Goal: Navigation & Orientation: Find specific page/section

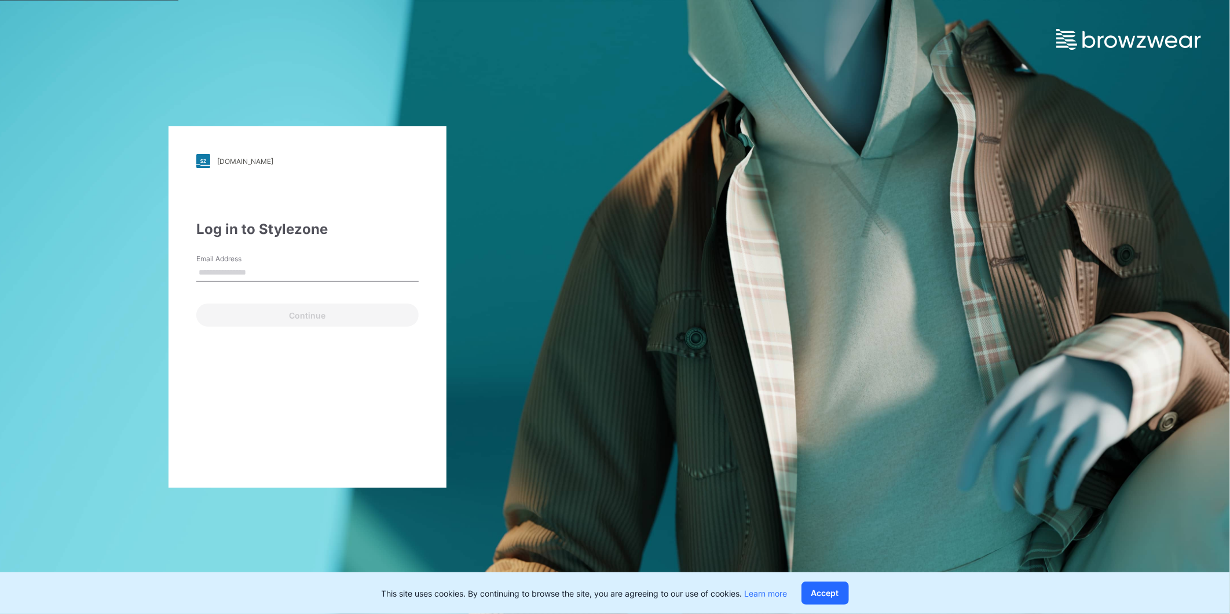
click at [235, 259] on label "Email Address" at bounding box center [236, 259] width 81 height 10
click at [235, 264] on input "Email Address" at bounding box center [307, 272] width 222 height 17
click at [257, 268] on input "Email Address" at bounding box center [307, 272] width 222 height 17
type input "**********"
click at [288, 313] on button "Continue" at bounding box center [307, 314] width 222 height 23
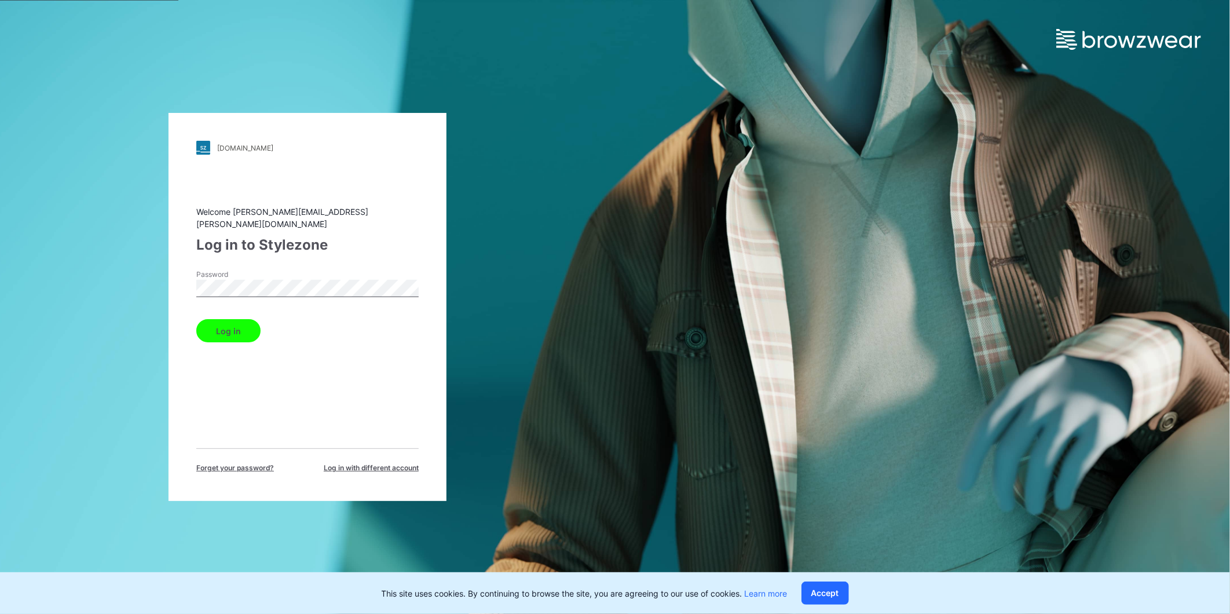
click at [232, 325] on button "Log in" at bounding box center [228, 330] width 64 height 23
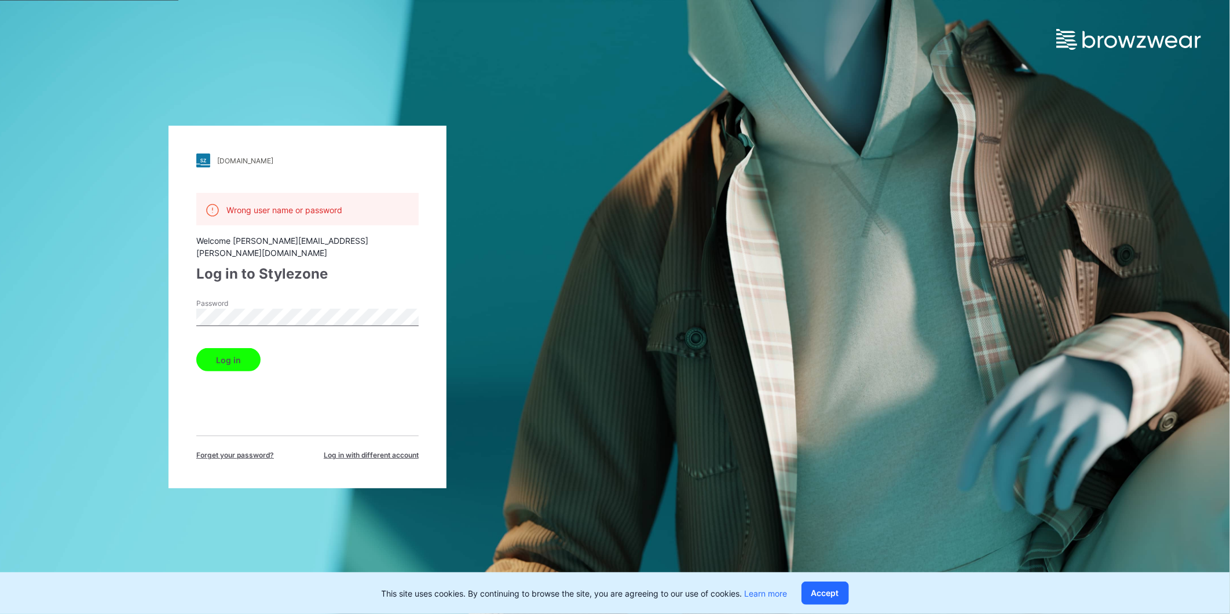
click at [132, 304] on div "walmart.stylezone.com Loading... Wrong user name or password Welcome dabreu@adj…" at bounding box center [307, 307] width 615 height 614
click at [196, 348] on button "Log in" at bounding box center [228, 359] width 64 height 23
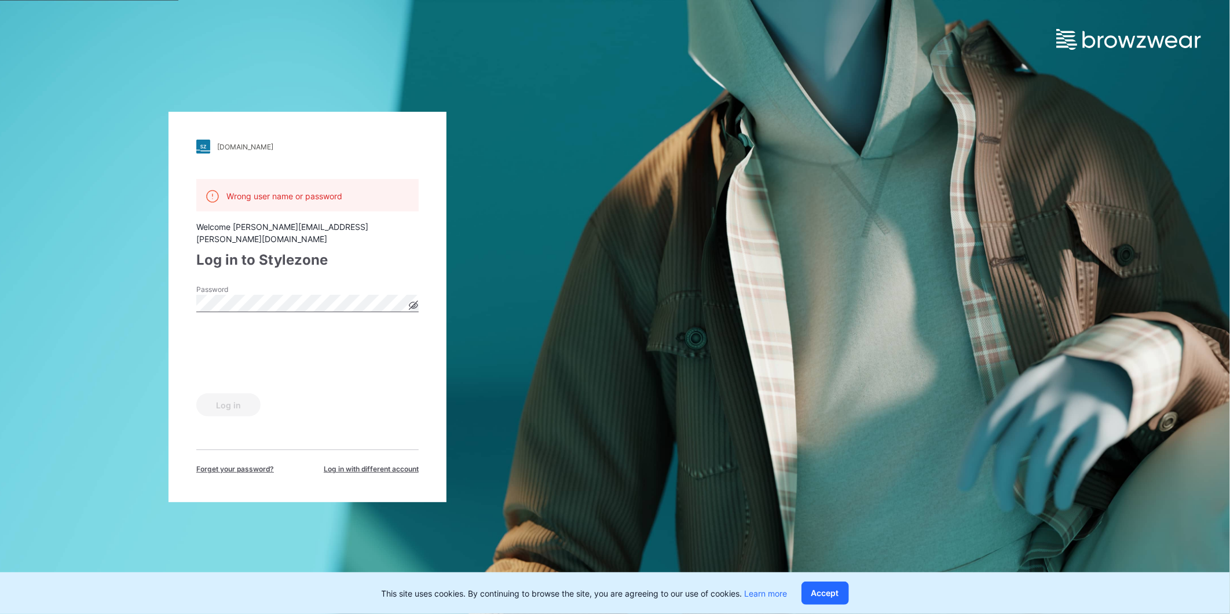
click at [418, 302] on icon at bounding box center [413, 305] width 9 height 6
click at [226, 400] on button "Log in" at bounding box center [228, 404] width 64 height 23
click at [196, 393] on button "Log in" at bounding box center [228, 404] width 64 height 23
drag, startPoint x: 569, startPoint y: 298, endPoint x: 492, endPoint y: 257, distance: 87.0
click at [569, 298] on div "walmart.stylezone.com Loading... Wrong user name or password Welcome dabreu@adj…" at bounding box center [307, 307] width 615 height 614
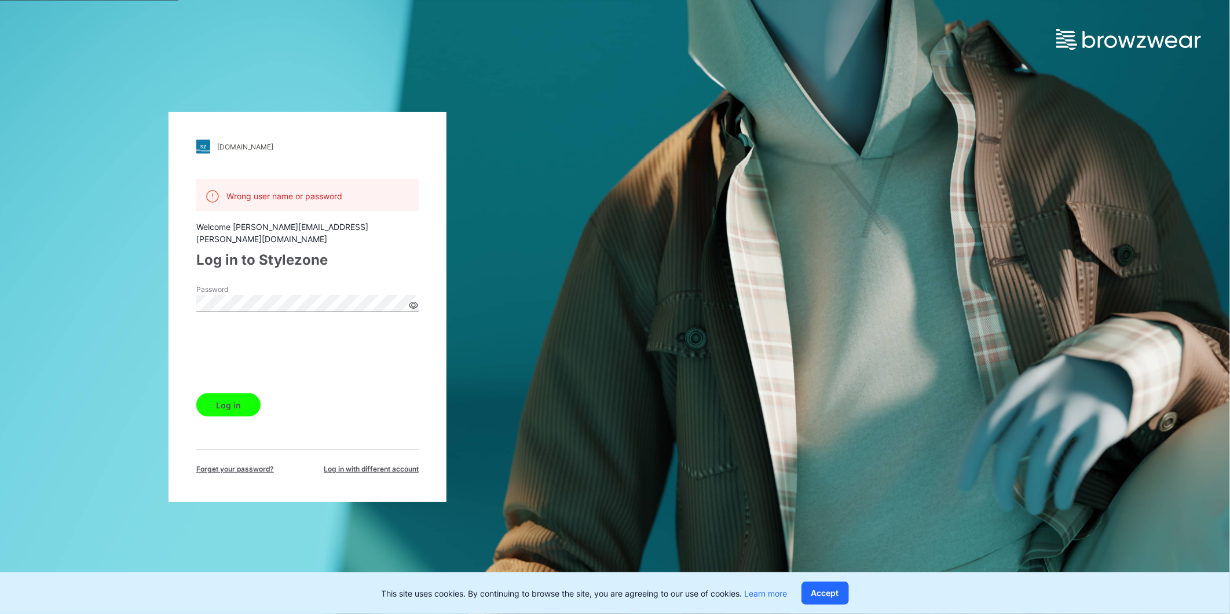
click at [346, 286] on div "Password" at bounding box center [307, 301] width 222 height 35
click at [415, 302] on icon at bounding box center [413, 305] width 9 height 6
click at [232, 395] on button "Log in" at bounding box center [228, 404] width 64 height 23
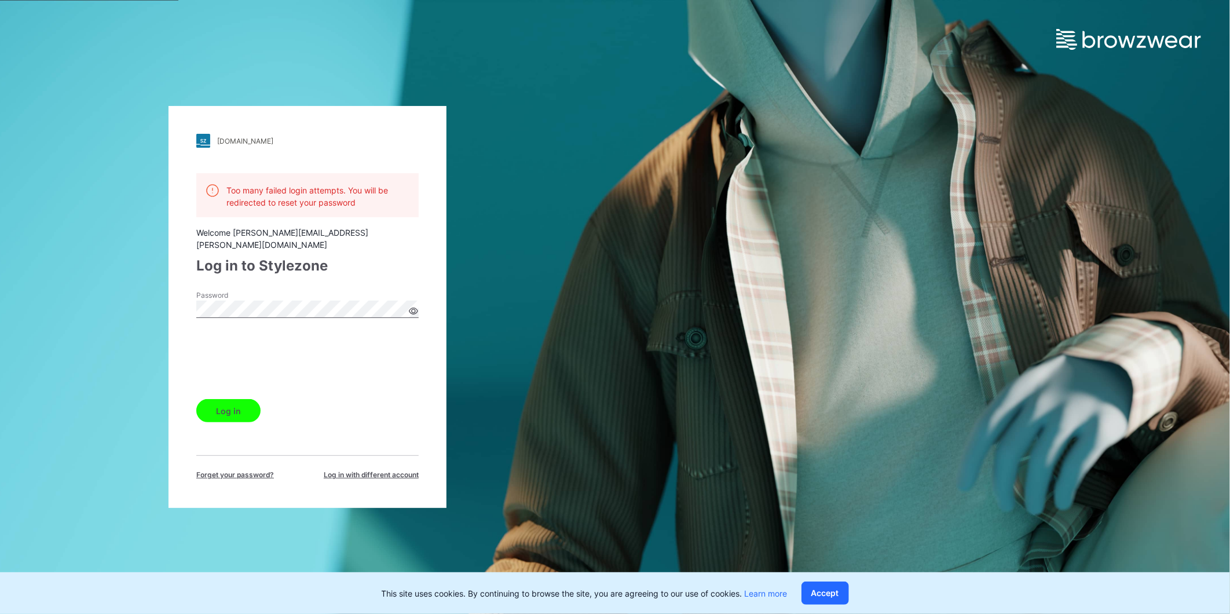
click at [247, 470] on span "Forget your password?" at bounding box center [235, 475] width 78 height 10
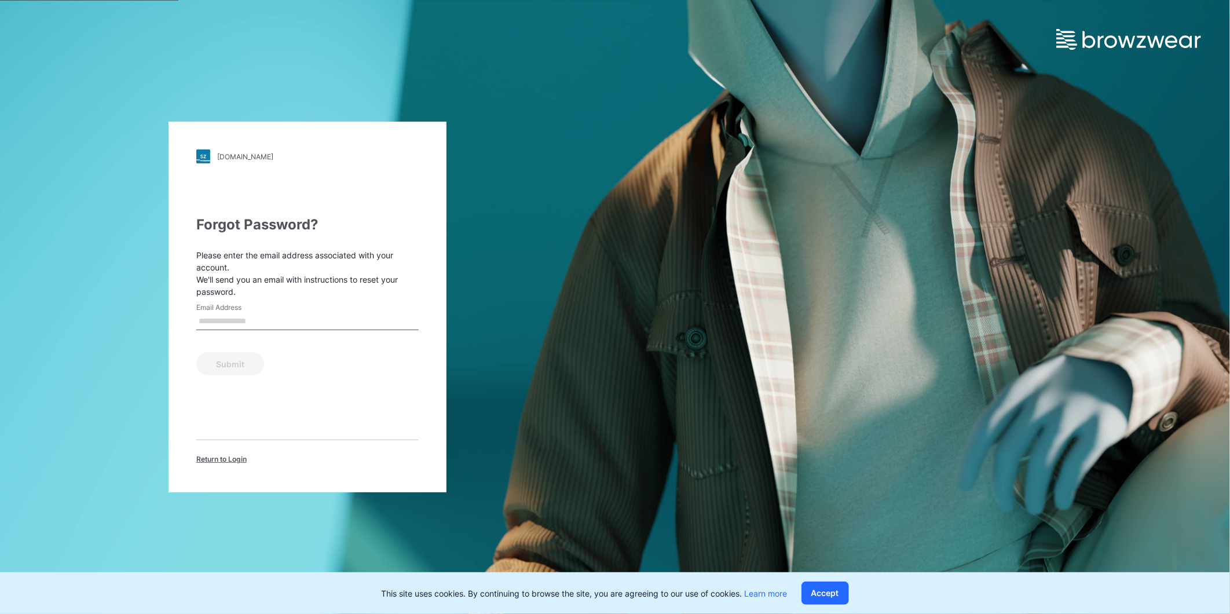
click at [261, 311] on label "Email Address" at bounding box center [236, 307] width 81 height 10
click at [261, 313] on input "Email Address" at bounding box center [307, 321] width 222 height 17
type input "**********"
click at [258, 359] on button "Submit" at bounding box center [230, 363] width 68 height 23
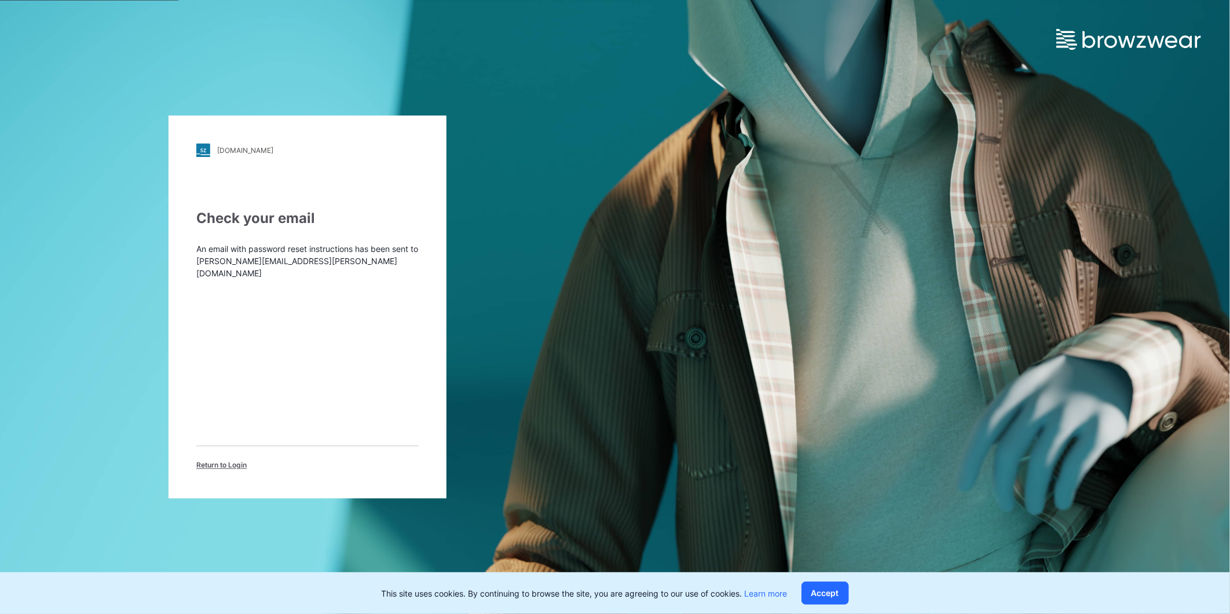
click at [213, 460] on span "Return to Login" at bounding box center [221, 465] width 50 height 10
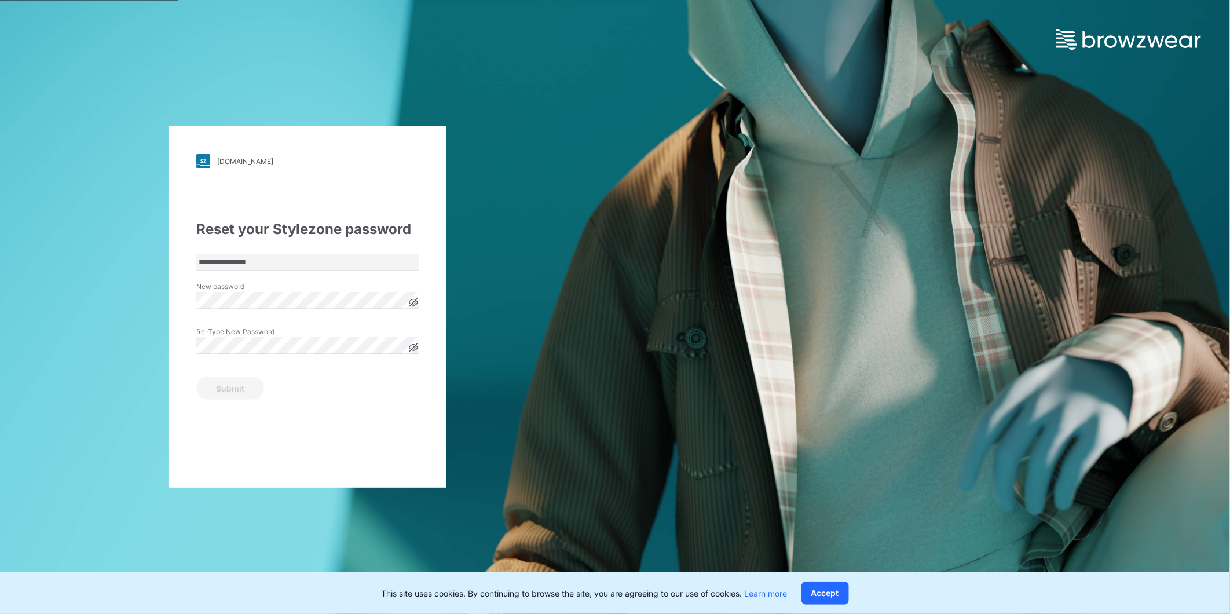
click at [412, 301] on icon at bounding box center [413, 302] width 9 height 6
click at [215, 382] on button "Submit" at bounding box center [230, 387] width 68 height 23
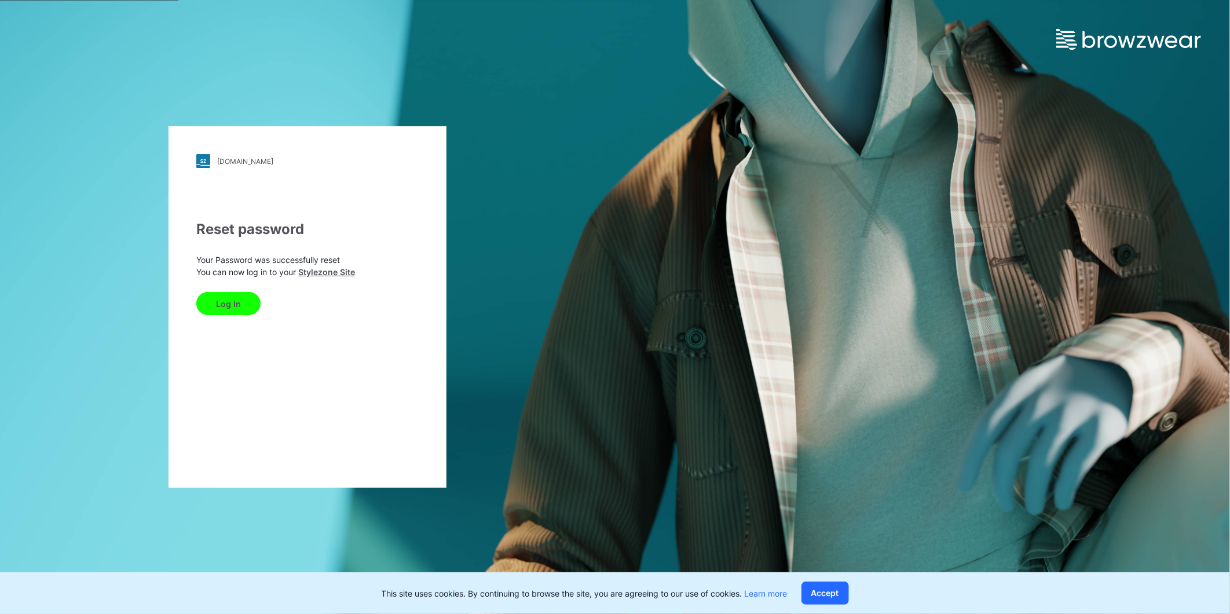
click at [236, 305] on button "Log In" at bounding box center [228, 303] width 64 height 23
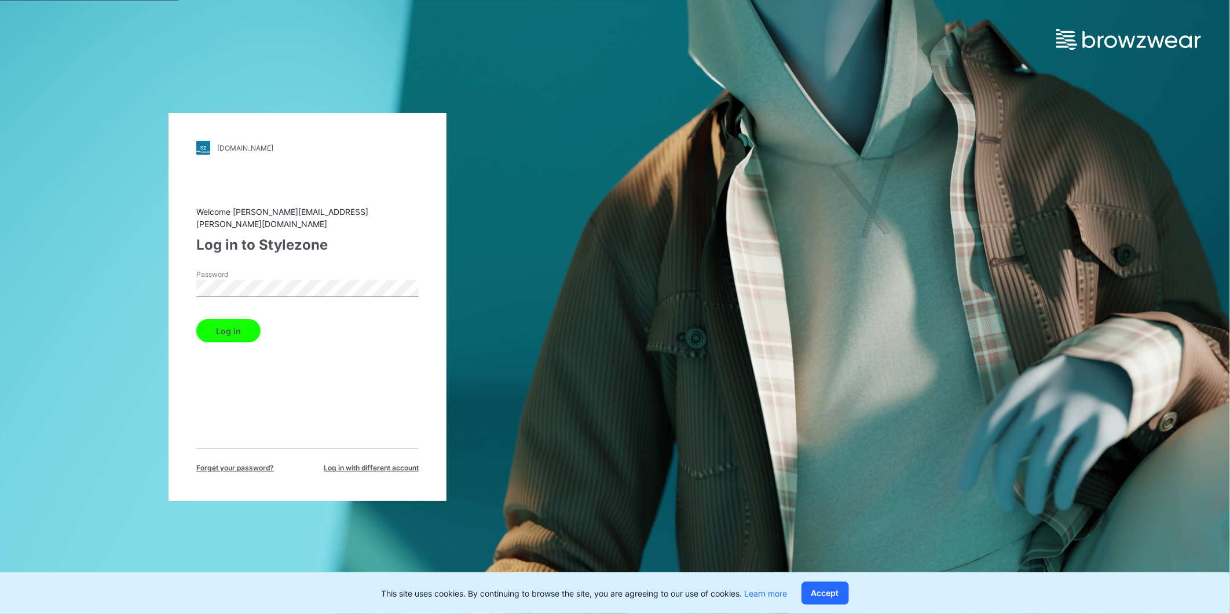
click at [393, 203] on div "[DOMAIN_NAME] Loading... Welcome [PERSON_NAME][EMAIL_ADDRESS][PERSON_NAME][DOMA…" at bounding box center [308, 307] width 278 height 388
click at [235, 319] on button "Log in" at bounding box center [228, 330] width 64 height 23
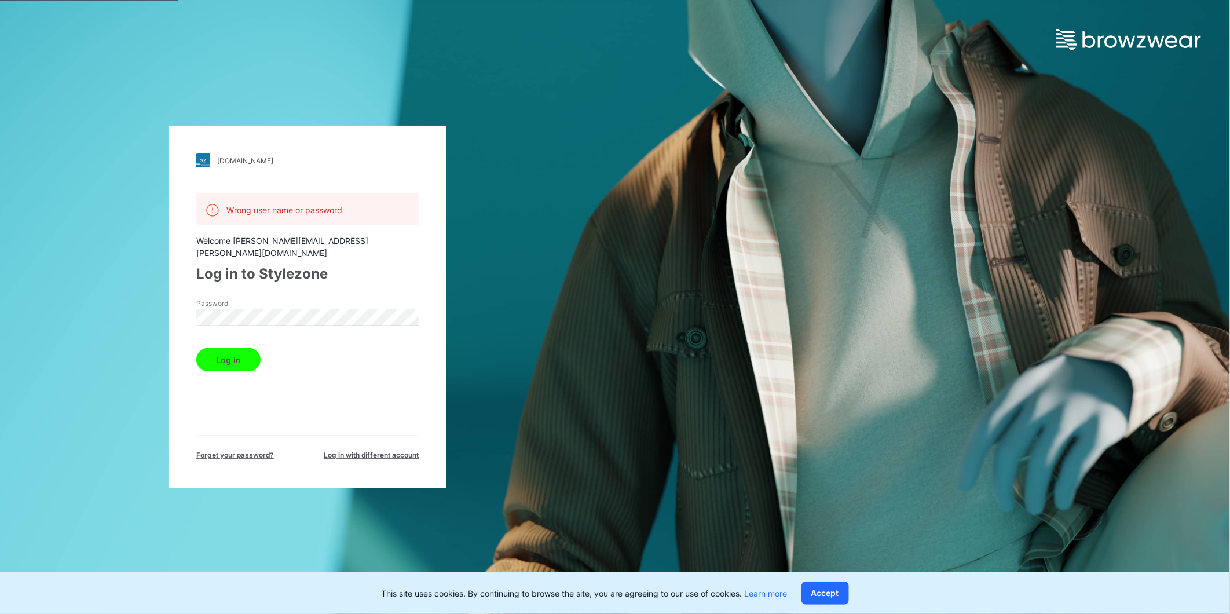
click at [233, 349] on button "Log in" at bounding box center [228, 359] width 64 height 23
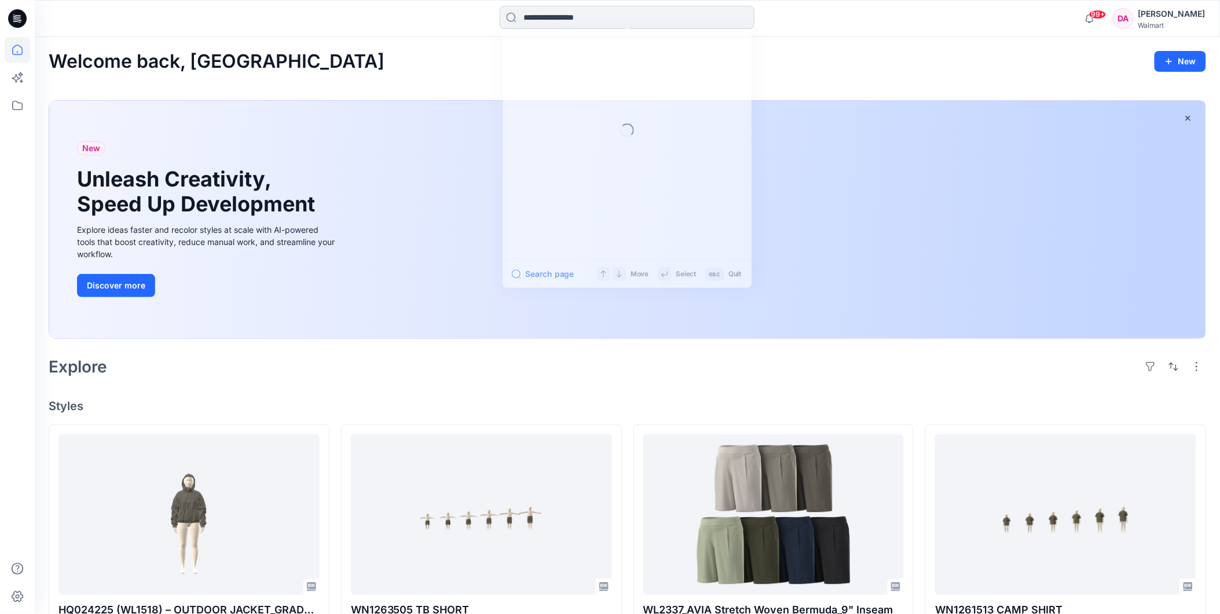
click at [549, 18] on input at bounding box center [627, 17] width 255 height 23
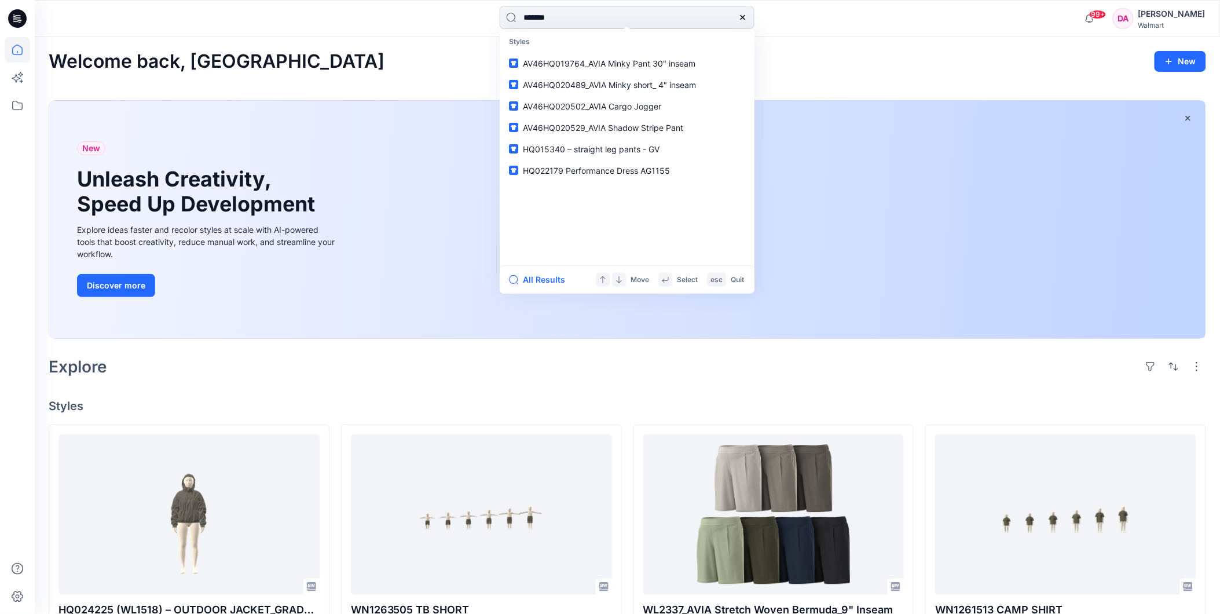
type input "********"
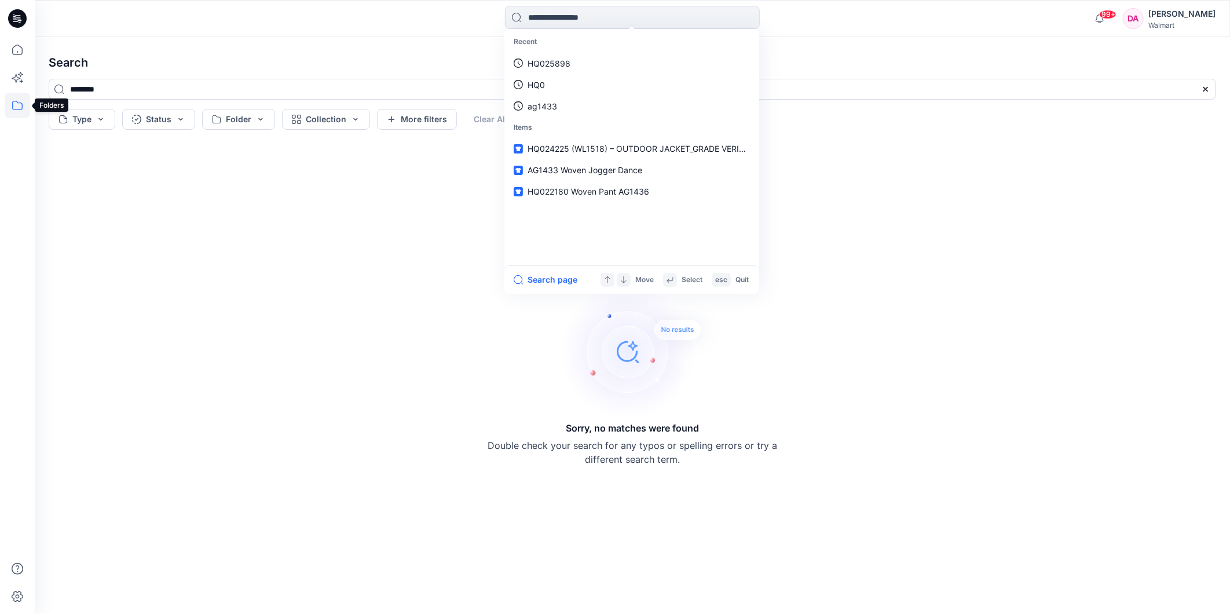
click at [21, 107] on icon at bounding box center [17, 105] width 10 height 9
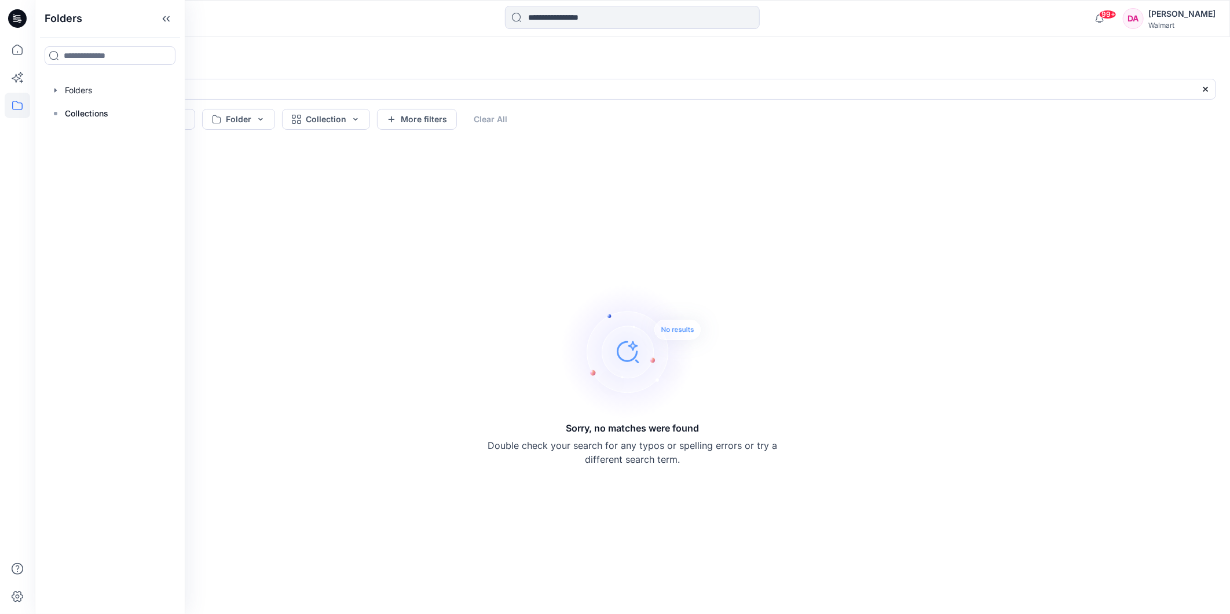
click at [22, 27] on icon at bounding box center [17, 18] width 19 height 37
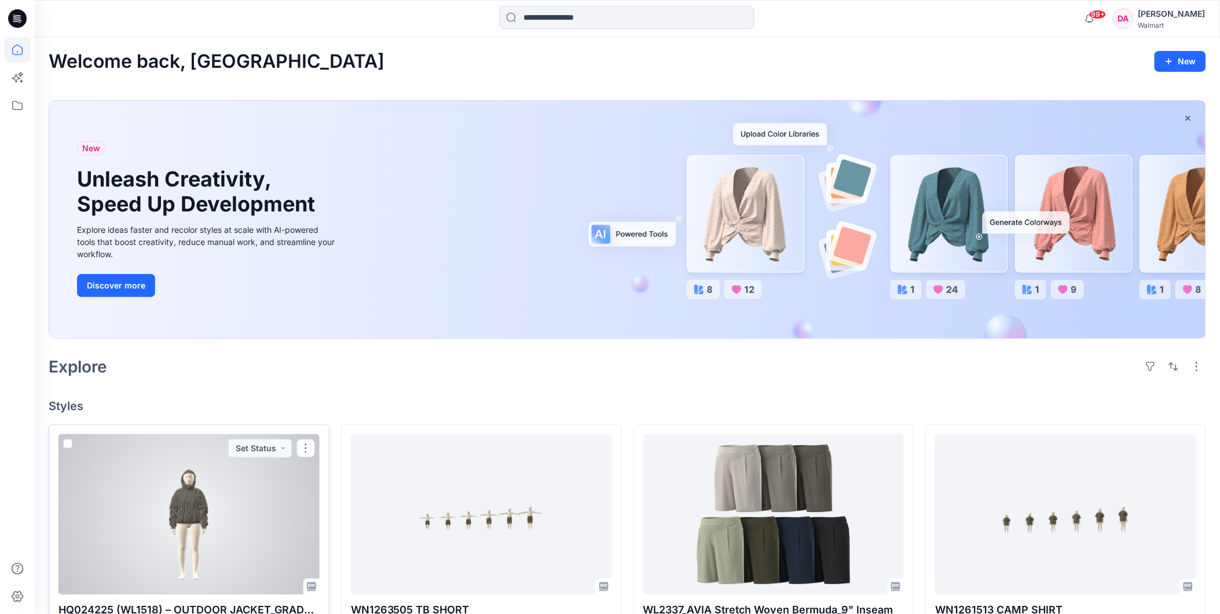
click at [198, 545] on div at bounding box center [188, 514] width 261 height 160
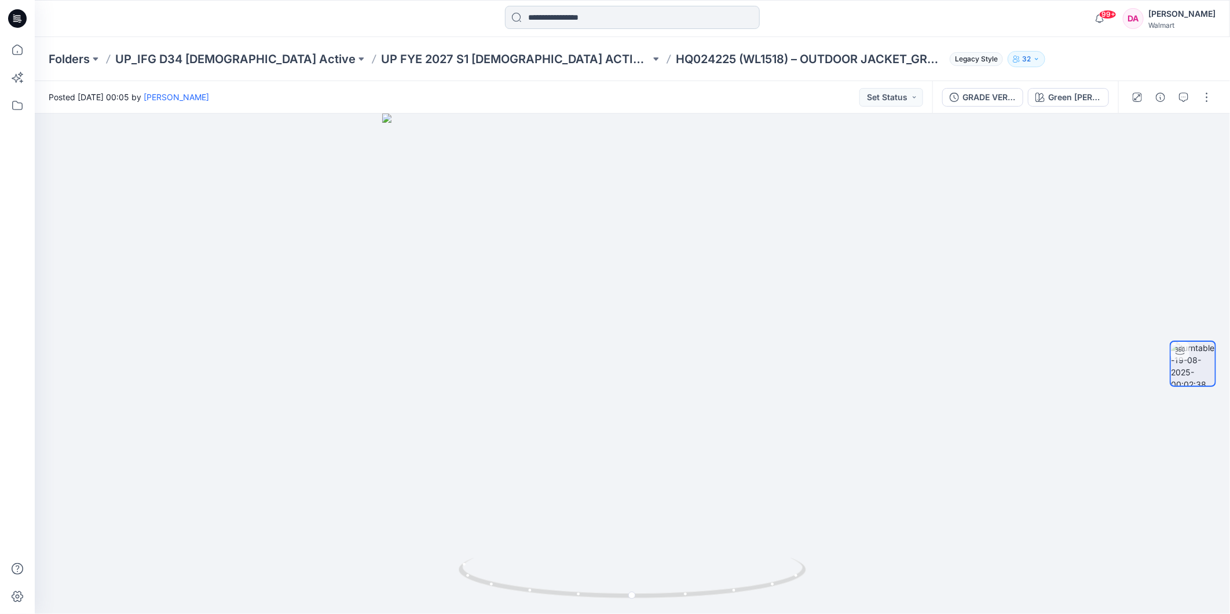
click at [561, 20] on input at bounding box center [632, 17] width 255 height 23
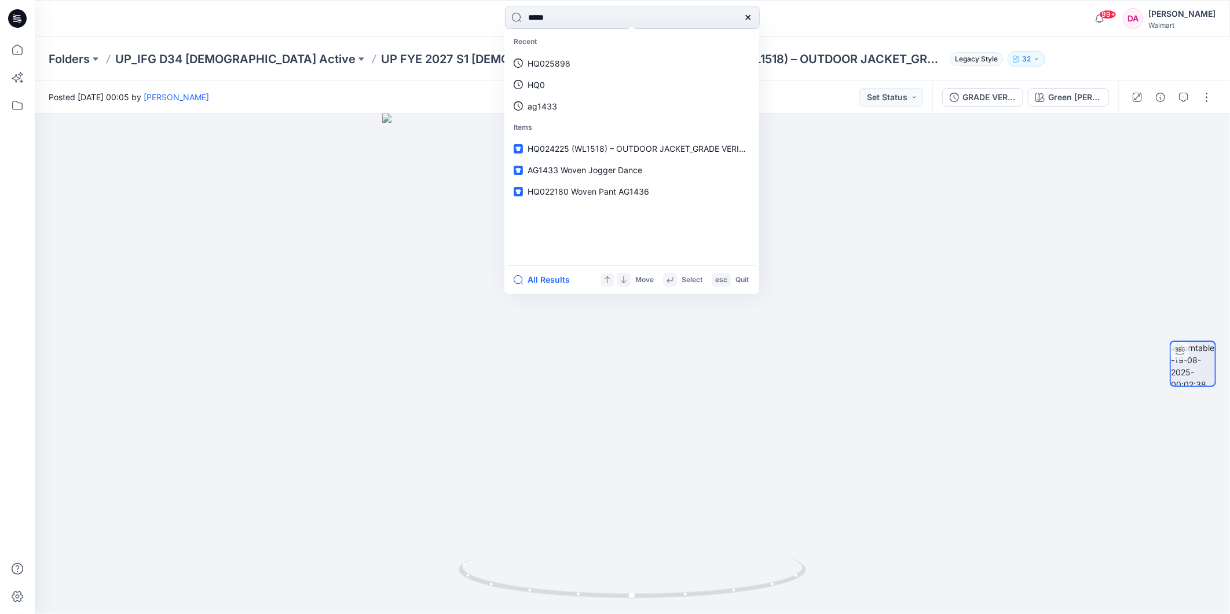
type input "******"
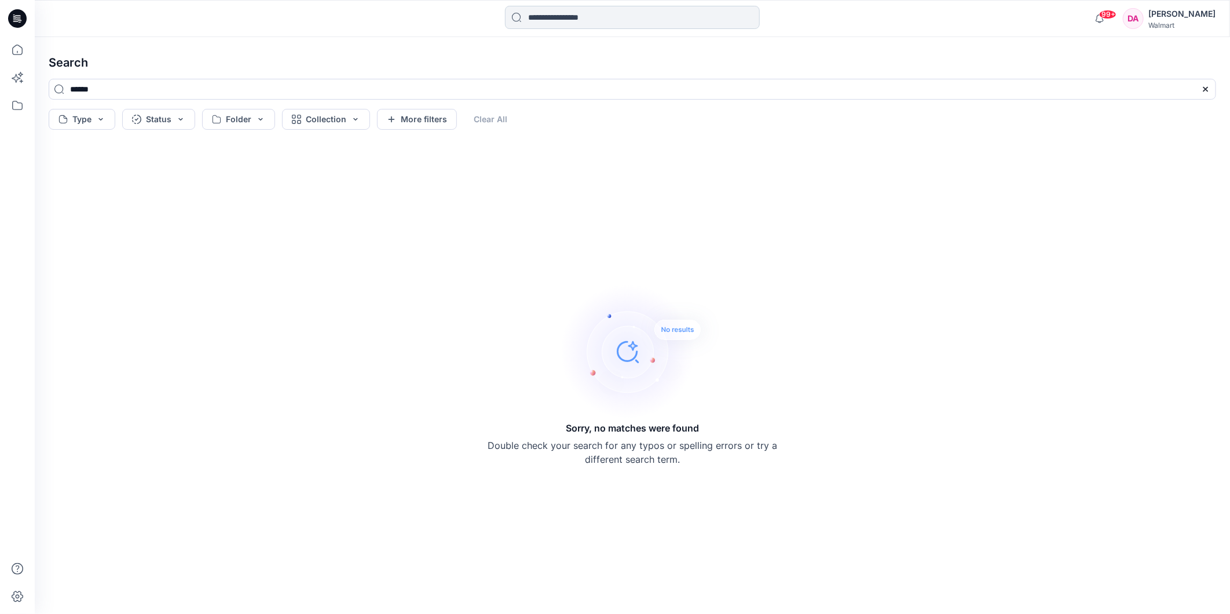
click at [552, 14] on input at bounding box center [632, 17] width 255 height 23
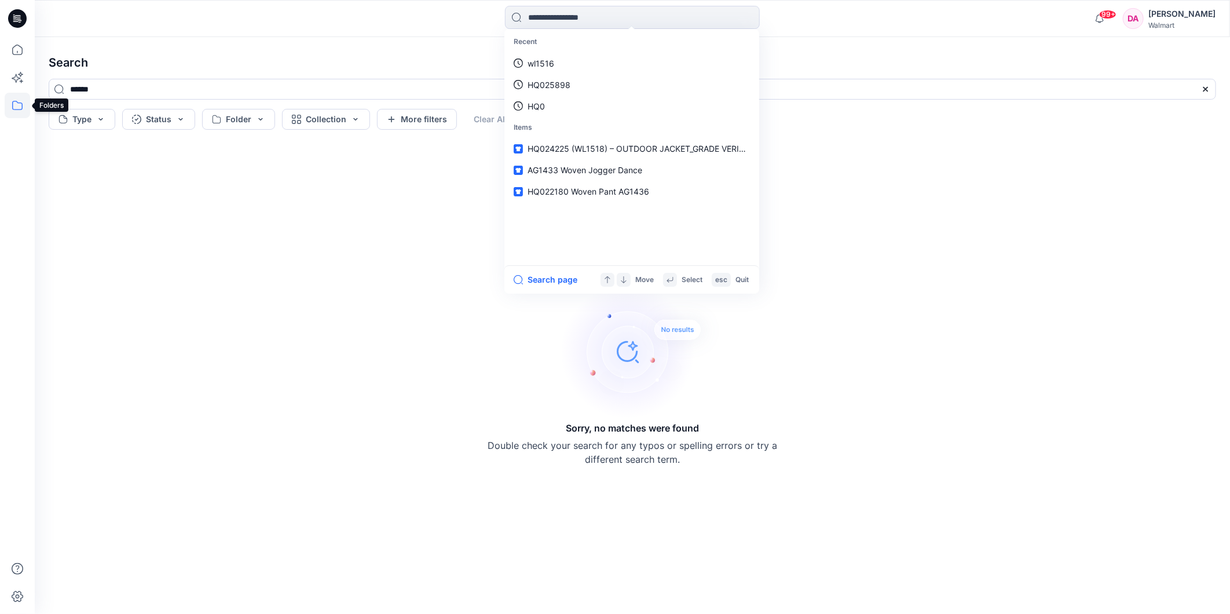
click at [16, 103] on icon at bounding box center [17, 105] width 25 height 25
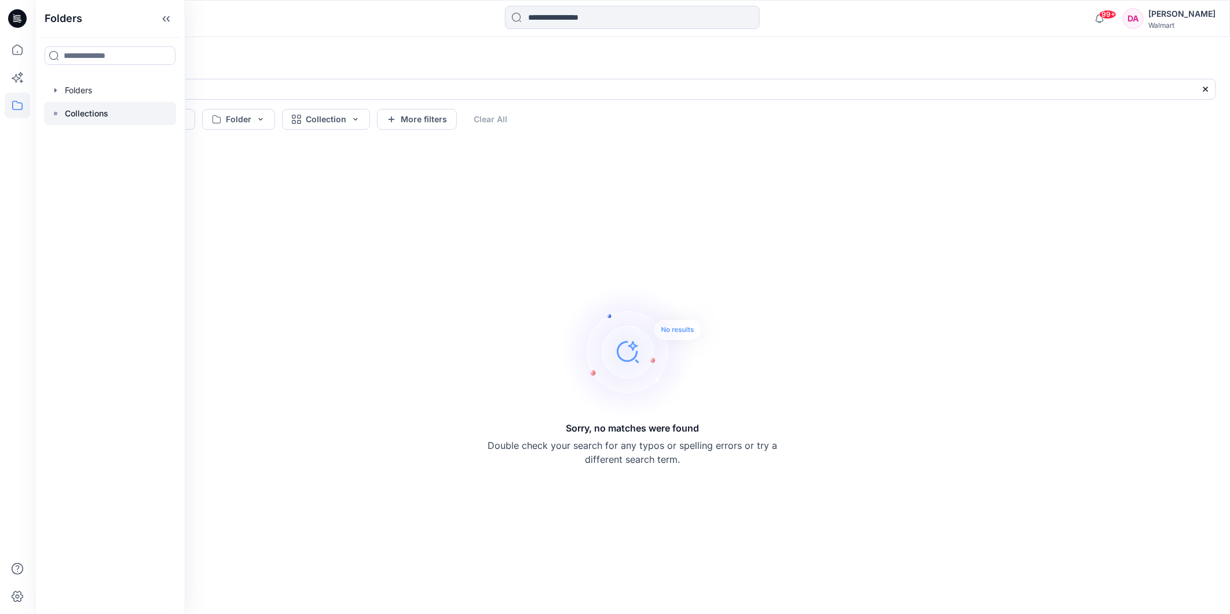
click at [108, 113] on div at bounding box center [110, 113] width 132 height 23
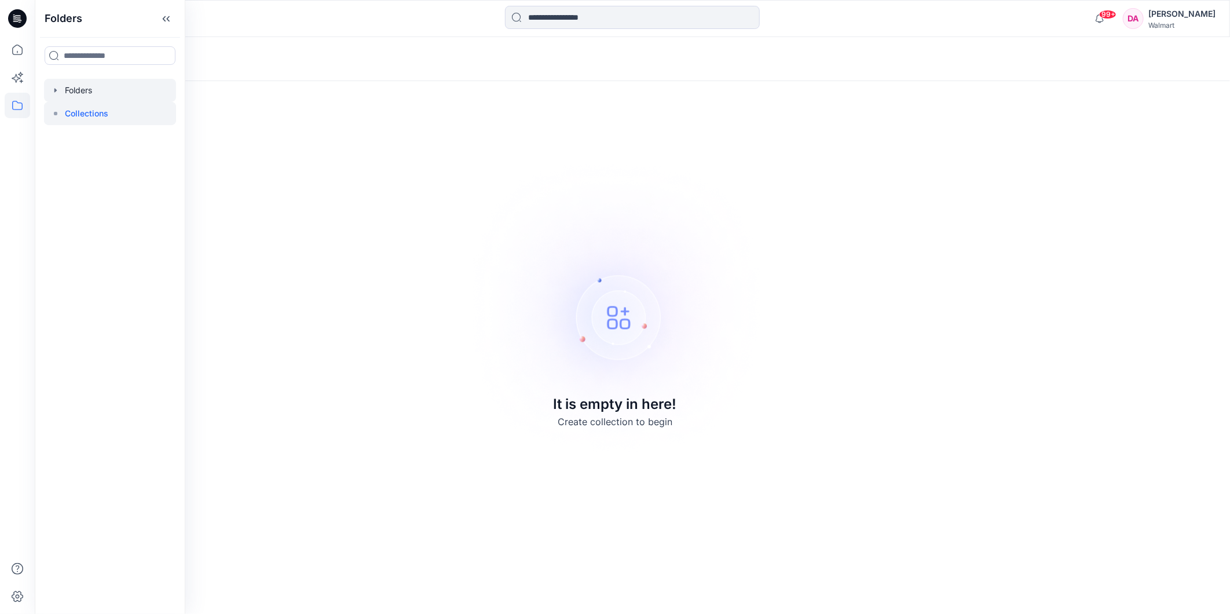
click at [78, 91] on div at bounding box center [110, 90] width 132 height 23
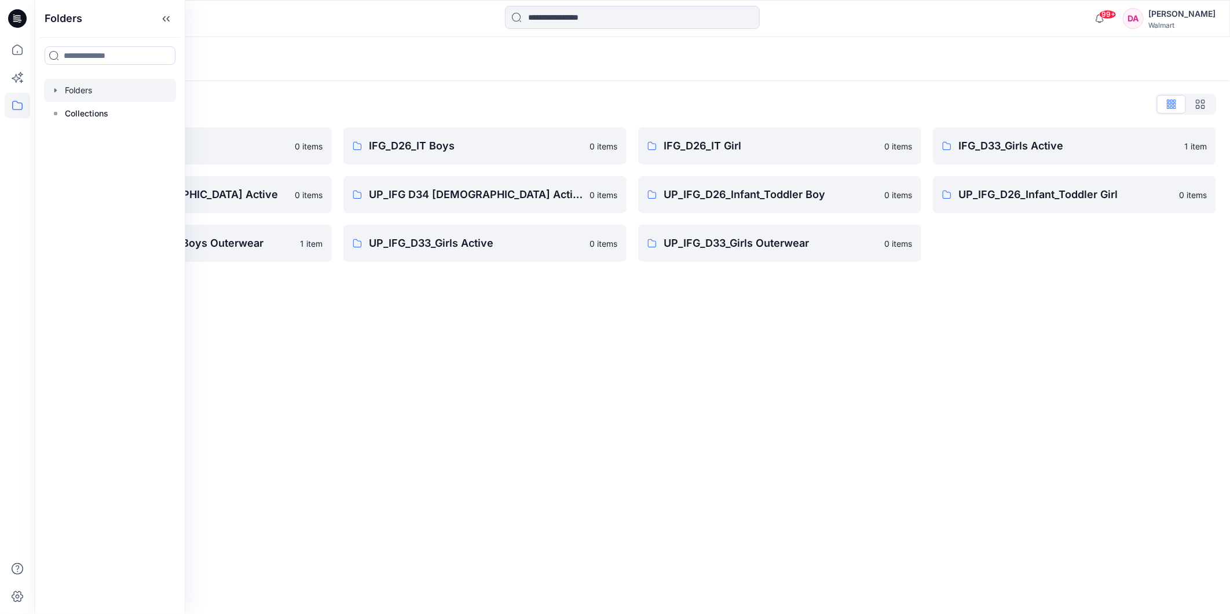
click at [672, 361] on div "Folders Folders List IFG D33 S3 FYE2021 0 items IFG_D34 _[DEMOGRAPHIC_DATA] Act…" at bounding box center [632, 325] width 1195 height 577
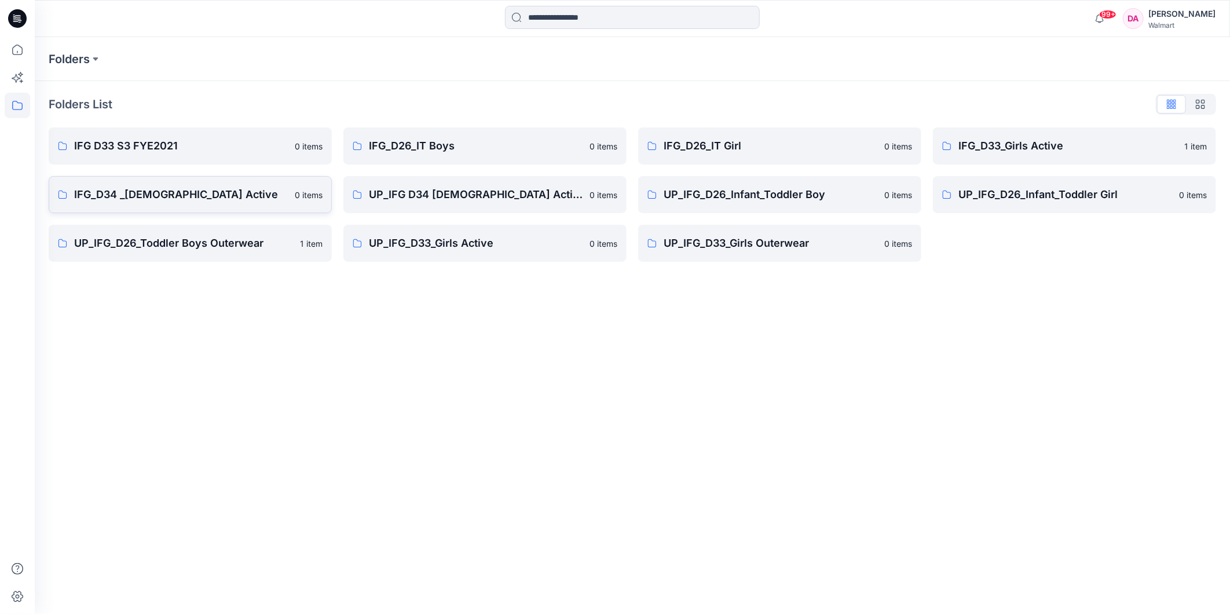
click at [161, 194] on p "IFG_D34 _[DEMOGRAPHIC_DATA] Active" at bounding box center [181, 194] width 214 height 16
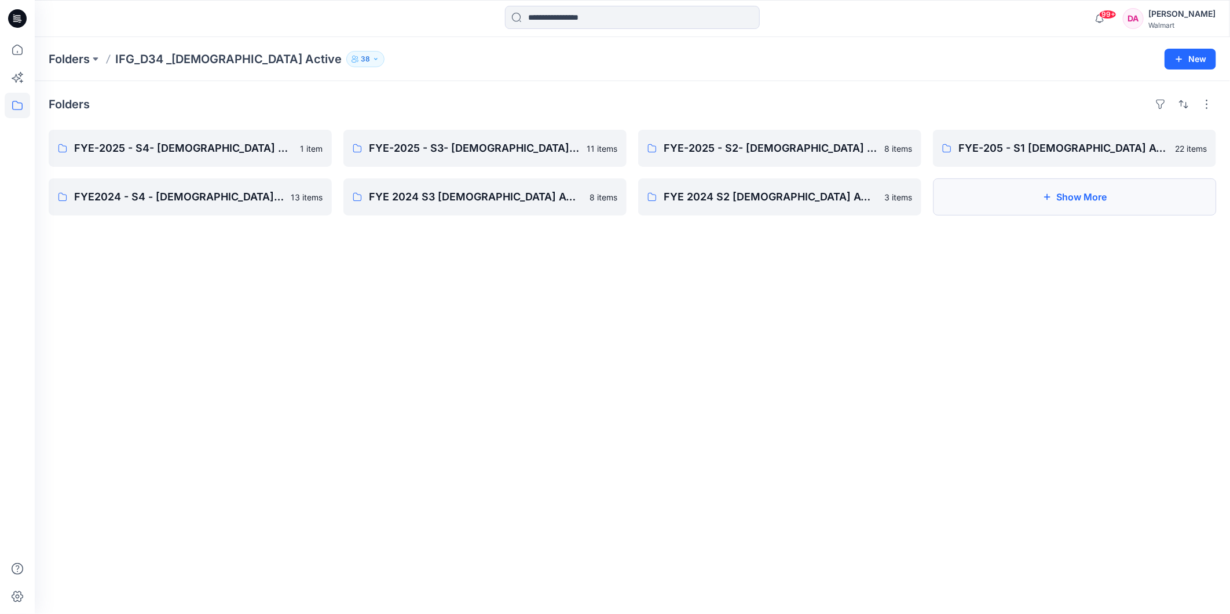
click at [1041, 199] on button "Show More" at bounding box center [1074, 196] width 283 height 37
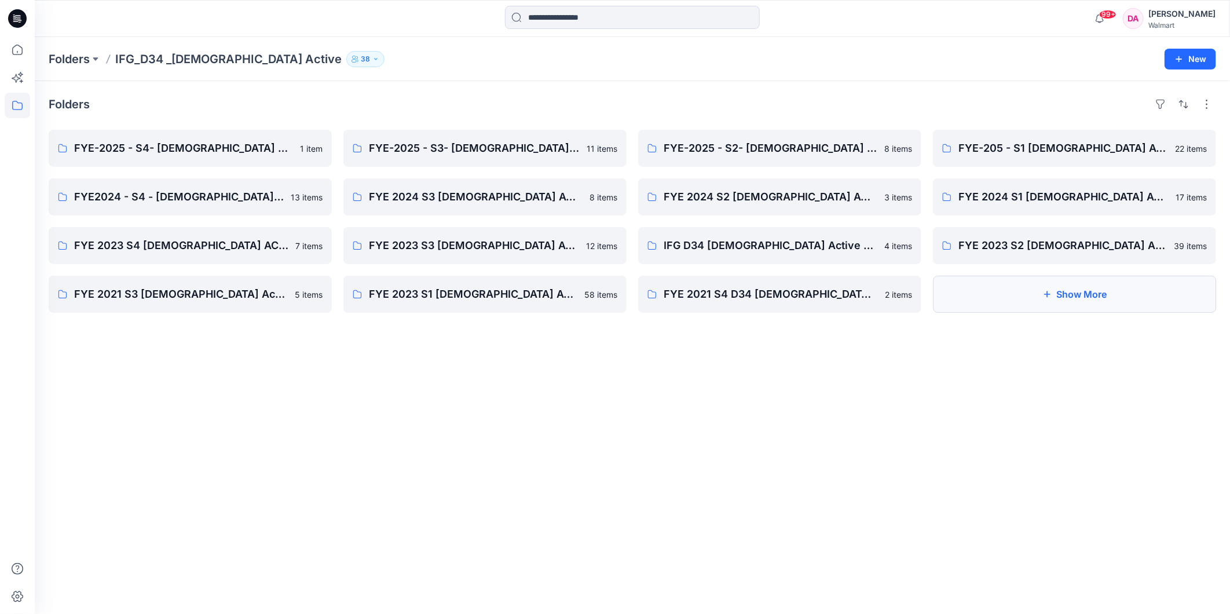
click at [1092, 295] on button "Show More" at bounding box center [1074, 294] width 283 height 37
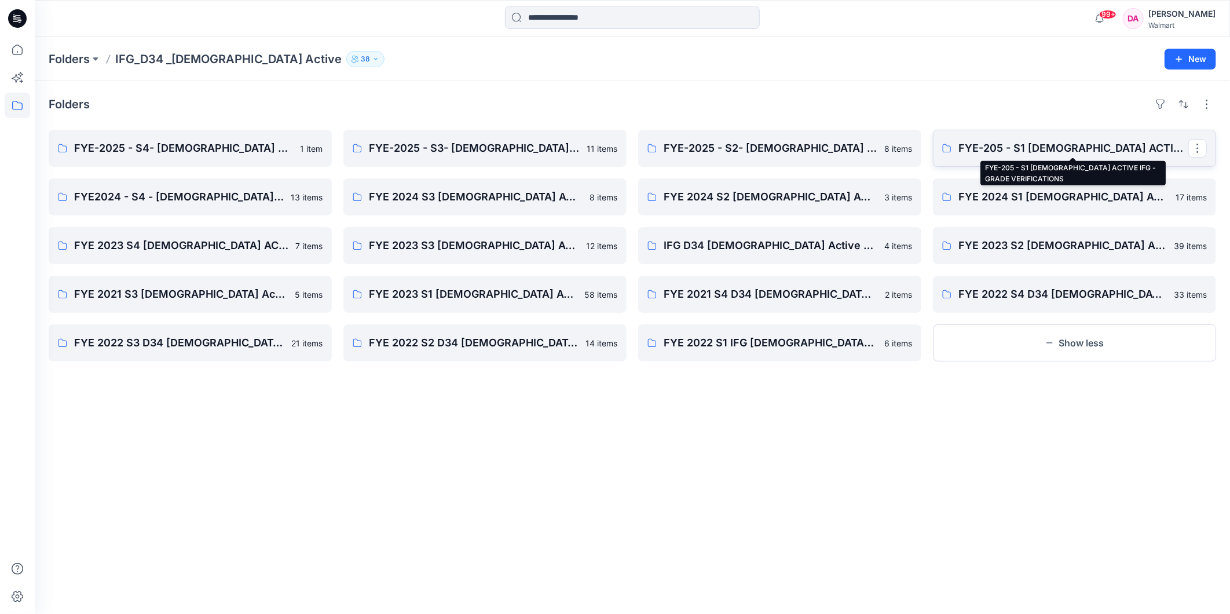
click at [991, 141] on p "FYE-205 - S1 [DEMOGRAPHIC_DATA] ACTIVE IFG - GRADE VERIFICATIONS" at bounding box center [1073, 148] width 230 height 16
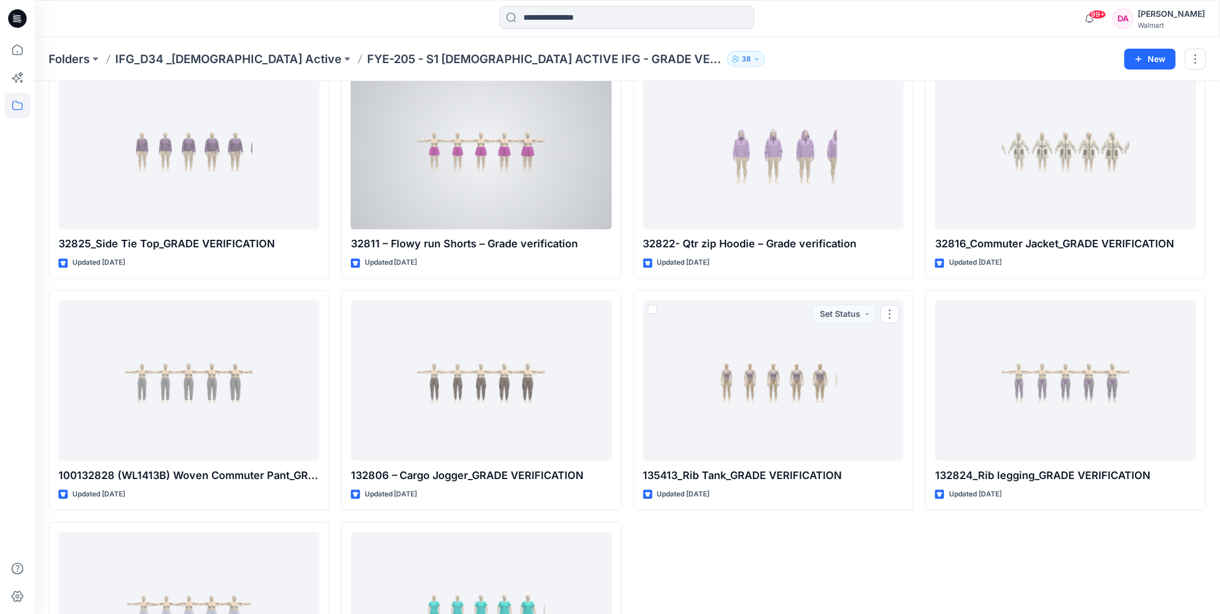
scroll to position [640, 0]
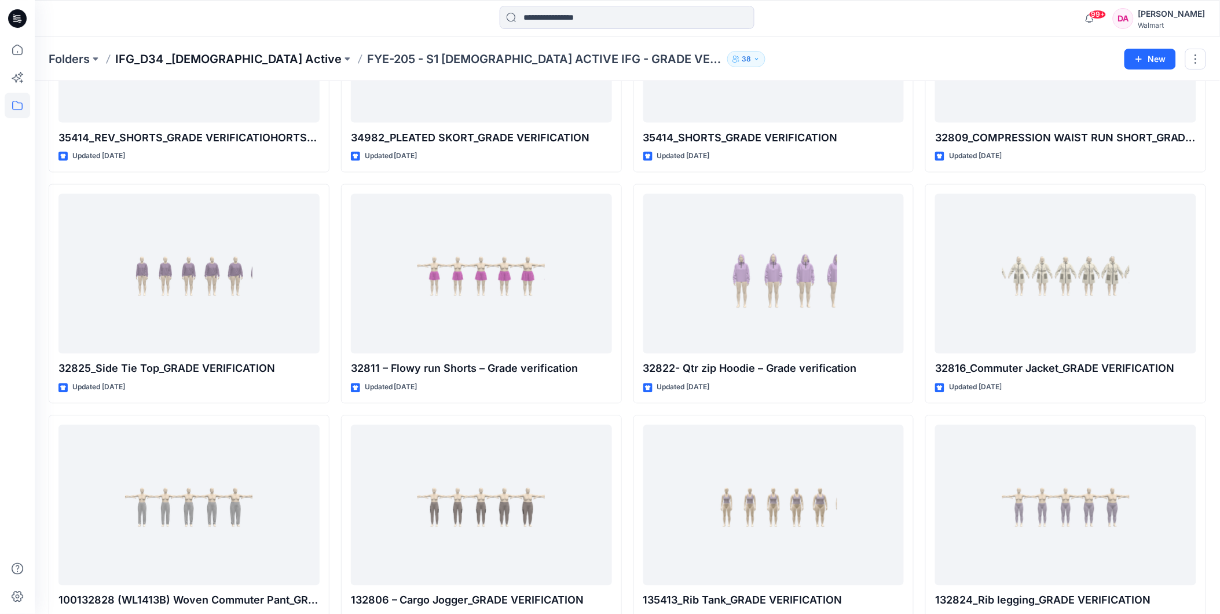
click at [220, 60] on p "IFG_D34 _[DEMOGRAPHIC_DATA] Active" at bounding box center [228, 59] width 226 height 16
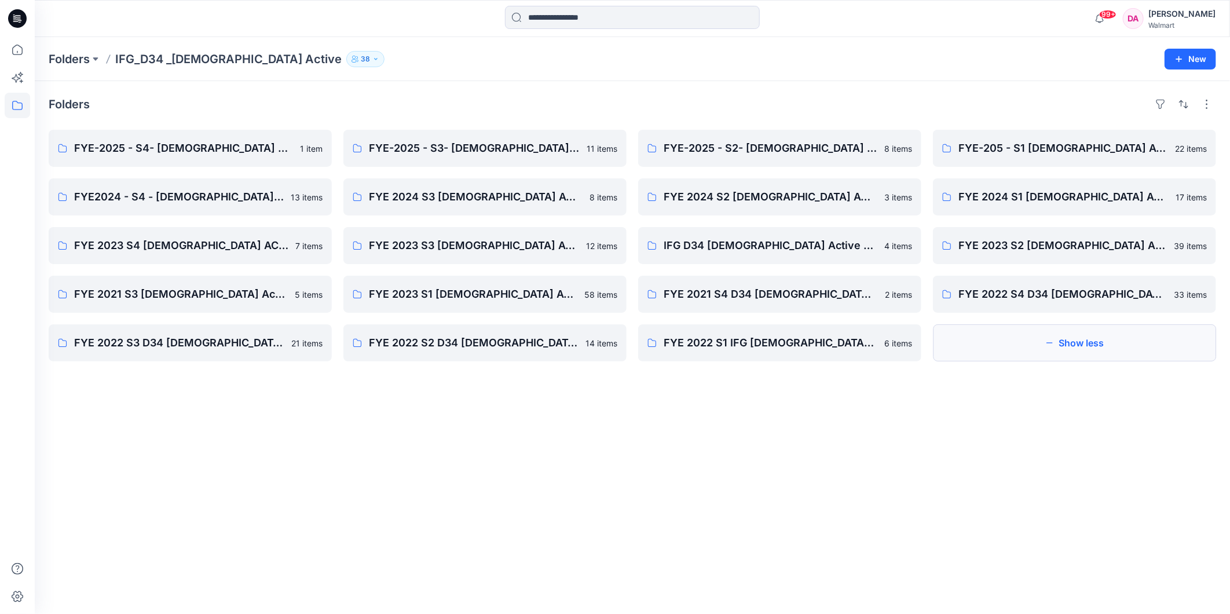
click at [1075, 336] on button "Show less" at bounding box center [1074, 342] width 283 height 37
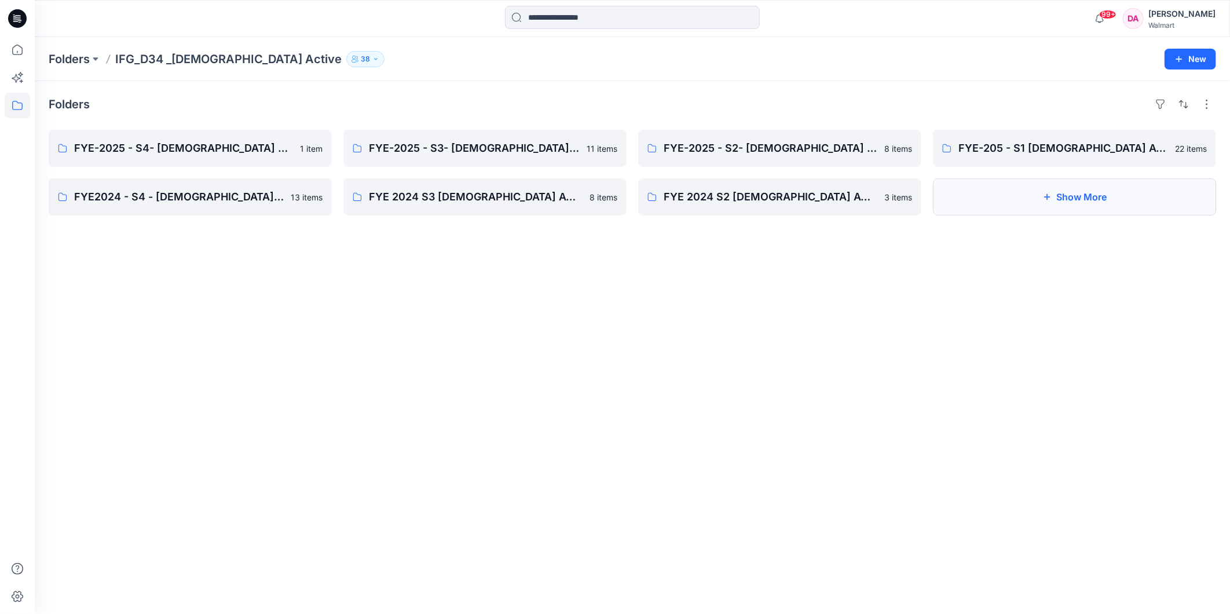
click at [1067, 188] on button "Show More" at bounding box center [1074, 196] width 283 height 37
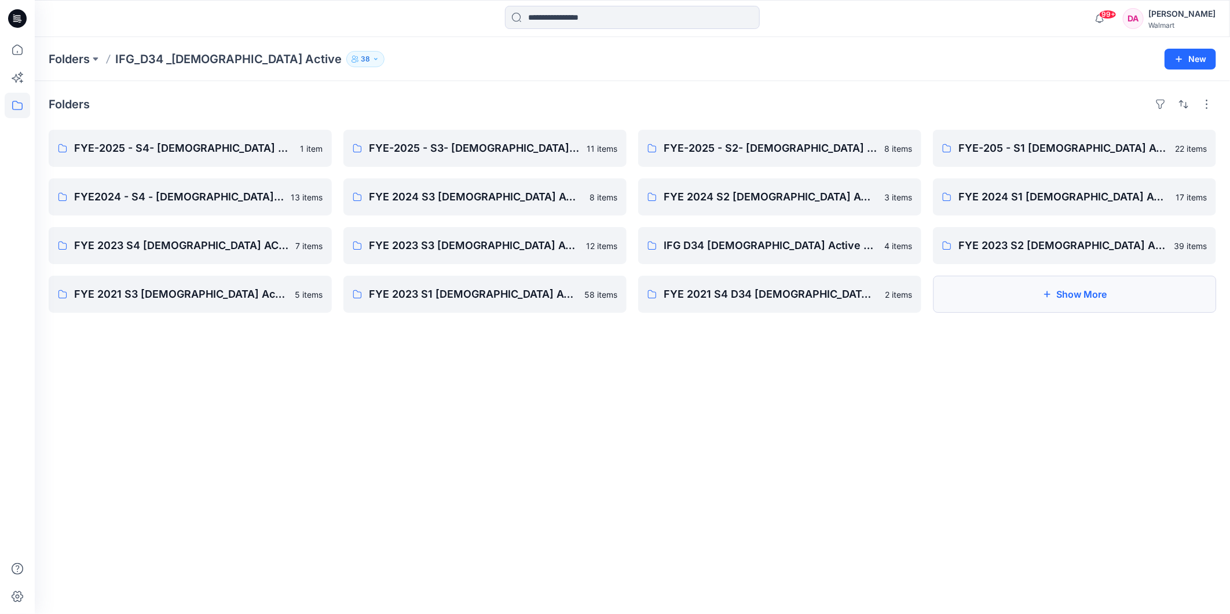
click at [1089, 298] on button "Show More" at bounding box center [1074, 294] width 283 height 37
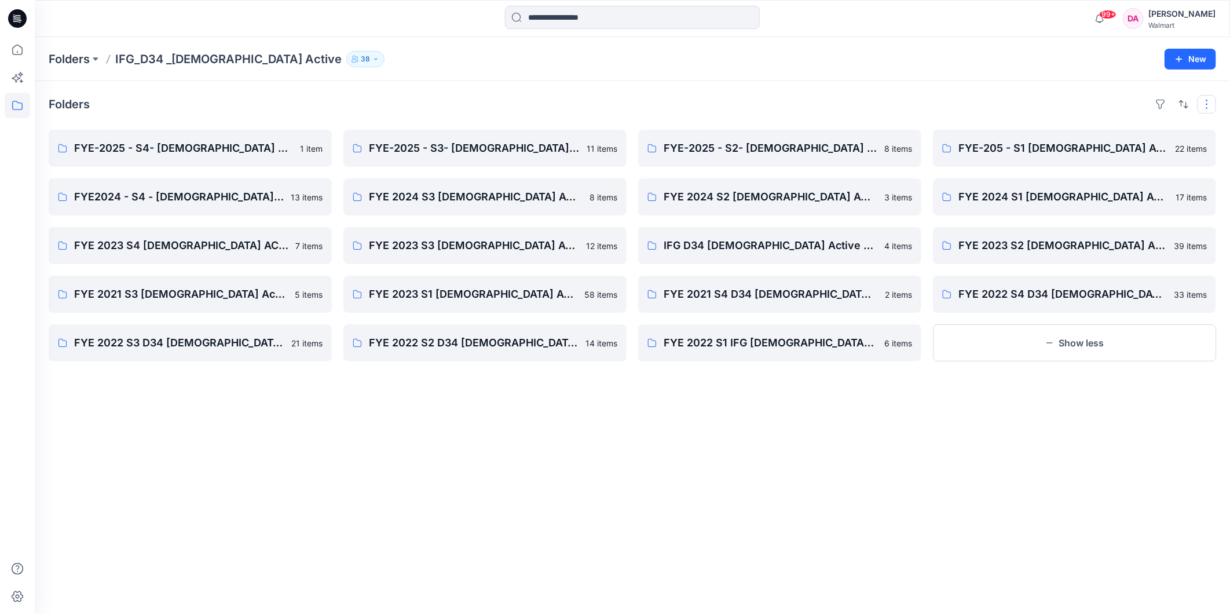
click at [1207, 106] on div "Folders FYE-2025 - S4- [DEMOGRAPHIC_DATA] ACTIVE - IFG - Grade Verifications 1 …" at bounding box center [632, 347] width 1195 height 533
click at [1181, 109] on button "button" at bounding box center [1183, 104] width 19 height 19
click at [1118, 133] on p "Last update" at bounding box center [1144, 133] width 73 height 12
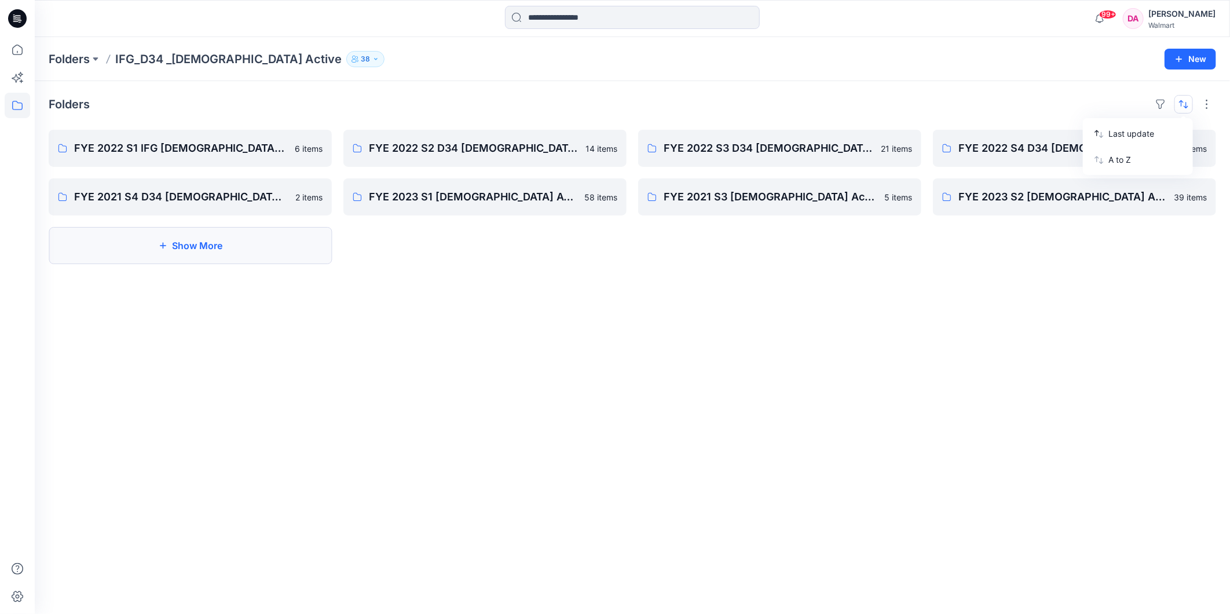
click at [184, 257] on button "Show More" at bounding box center [190, 245] width 283 height 37
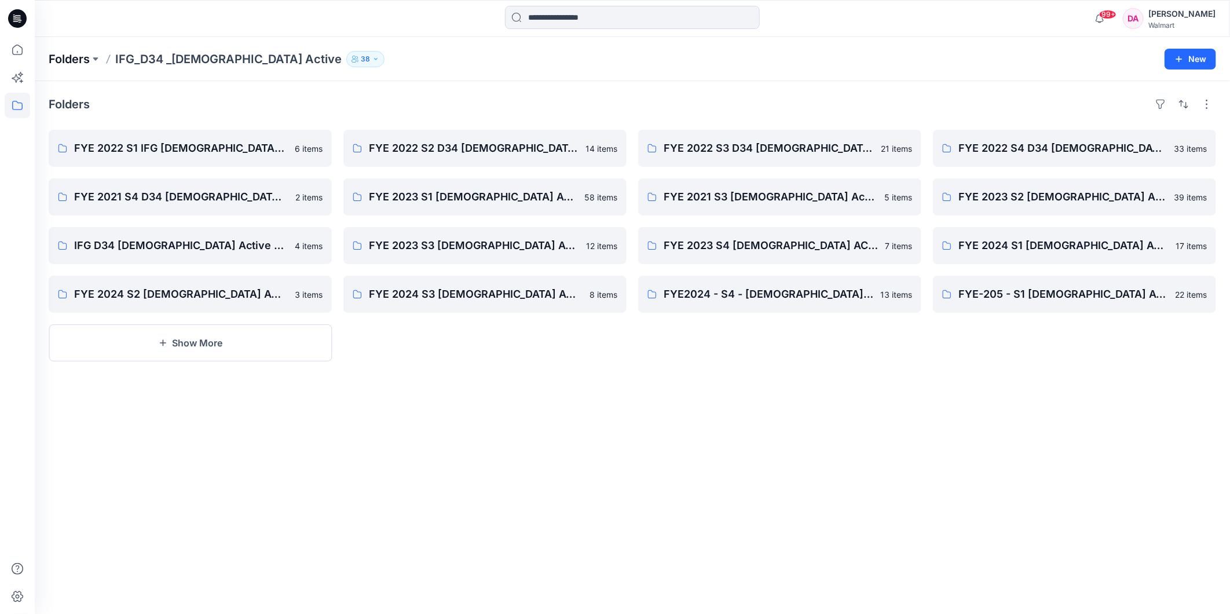
click at [73, 54] on p "Folders" at bounding box center [69, 59] width 41 height 16
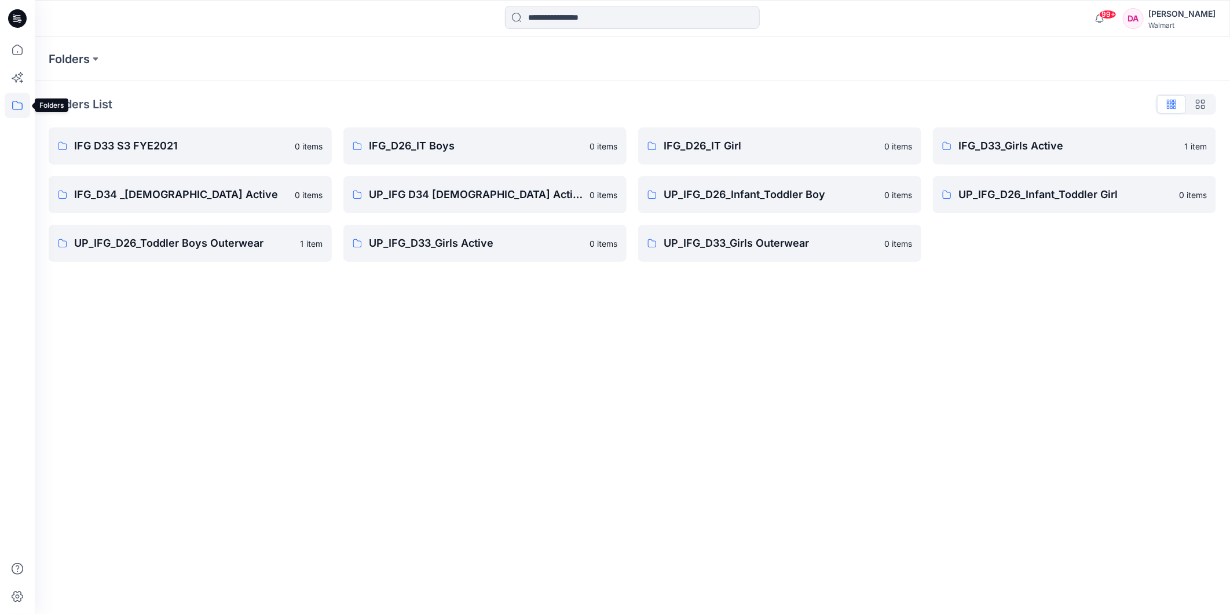
click at [10, 102] on icon at bounding box center [17, 105] width 25 height 25
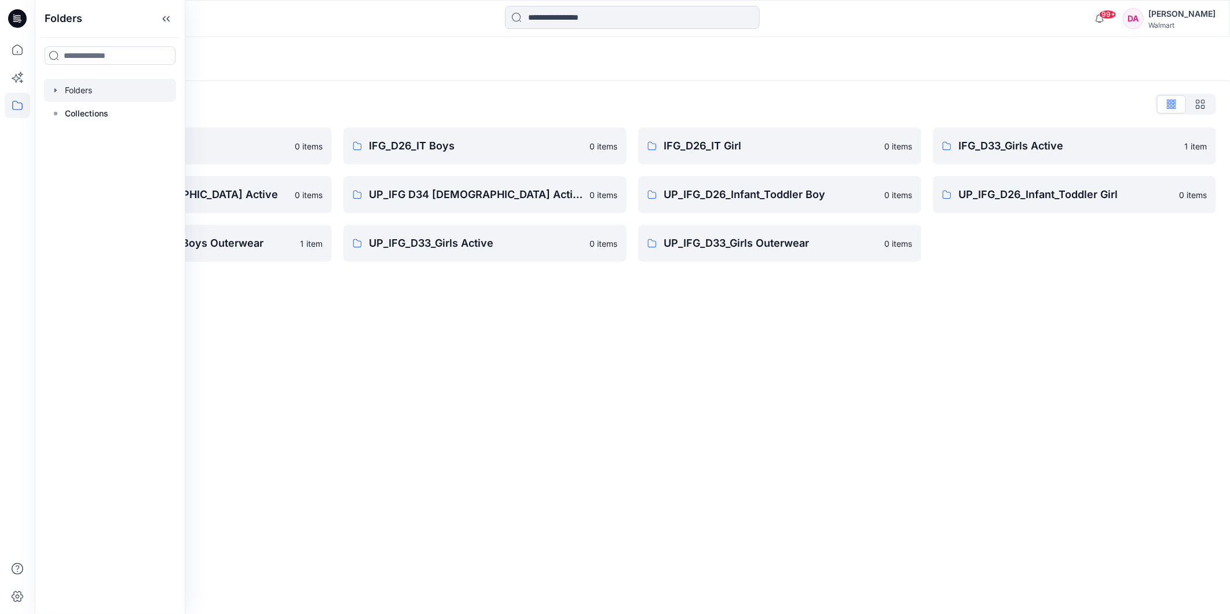
click at [91, 91] on div at bounding box center [110, 90] width 132 height 23
click at [276, 336] on div "Folders Folders List IFG D33 S3 FYE2021 0 items IFG_D34 _[DEMOGRAPHIC_DATA] Act…" at bounding box center [632, 325] width 1195 height 577
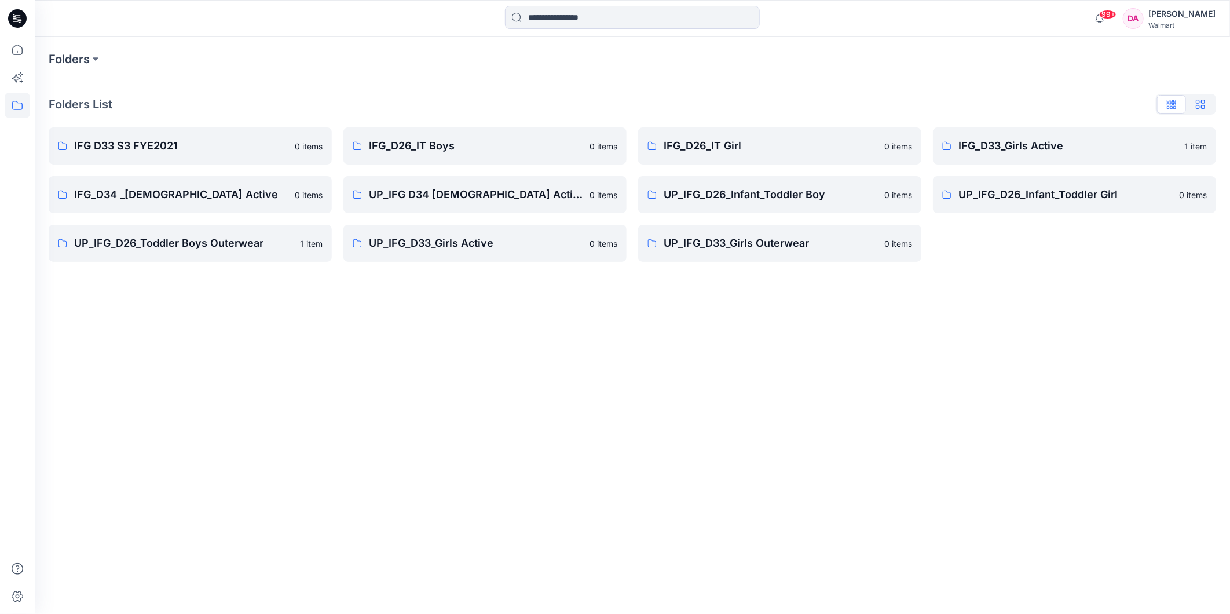
click at [1200, 105] on icon "button" at bounding box center [1200, 104] width 9 height 9
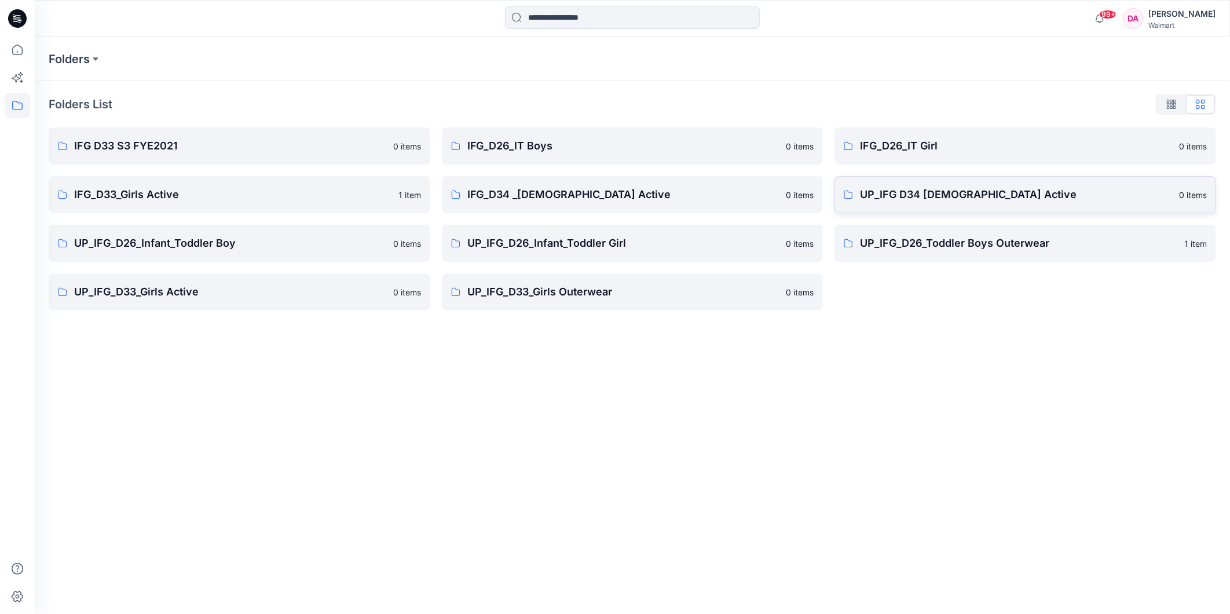
click at [924, 197] on p "UP_IFG D34 [DEMOGRAPHIC_DATA] Active" at bounding box center [1016, 194] width 312 height 16
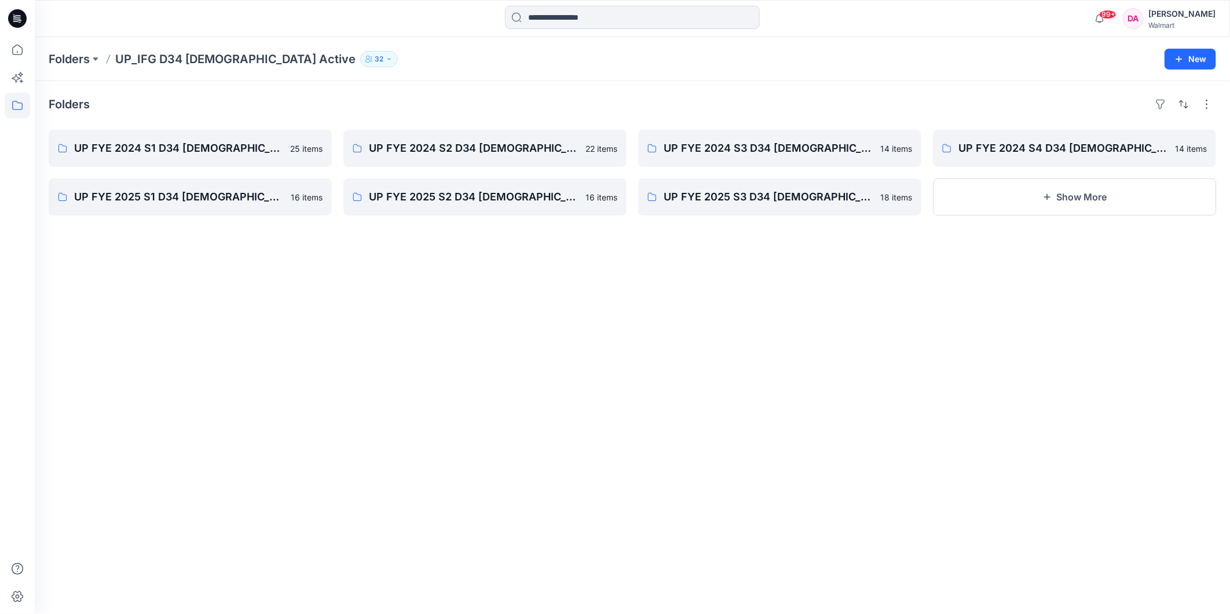
click at [1035, 177] on div "UP FYE 2024 S4 D34 [DEMOGRAPHIC_DATA] Active IFG 14 items Show More" at bounding box center [1074, 173] width 283 height 86
click at [1031, 185] on button "Show More" at bounding box center [1074, 196] width 283 height 37
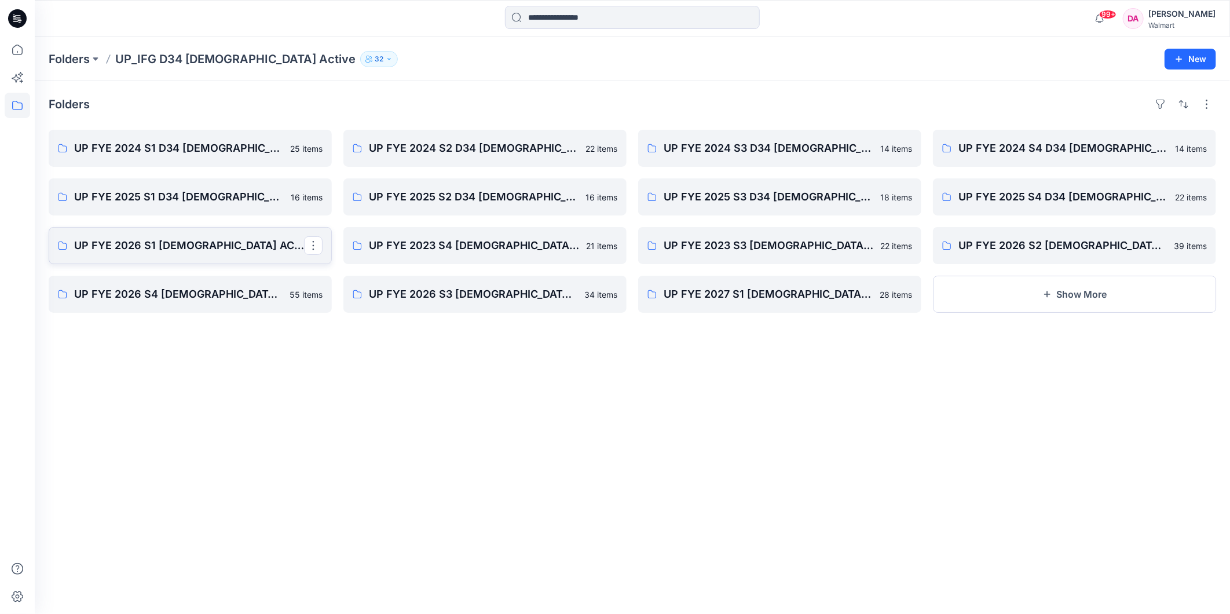
click at [213, 249] on p "UP FYE 2026 S1 [DEMOGRAPHIC_DATA] ACTIVE IFG" at bounding box center [189, 245] width 230 height 16
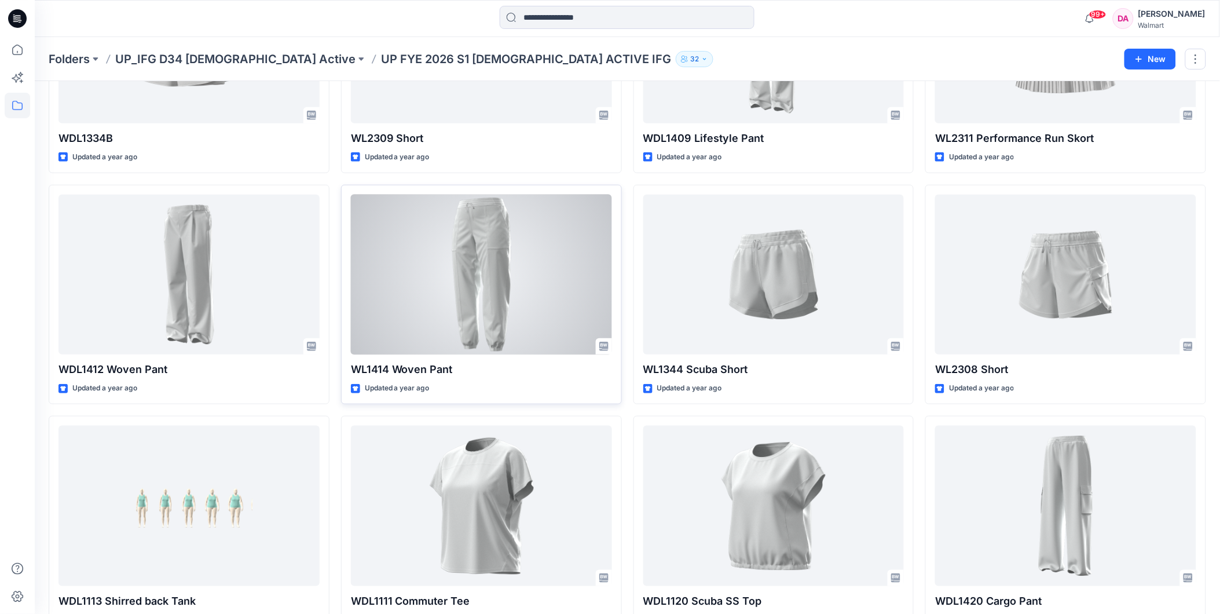
scroll to position [254, 0]
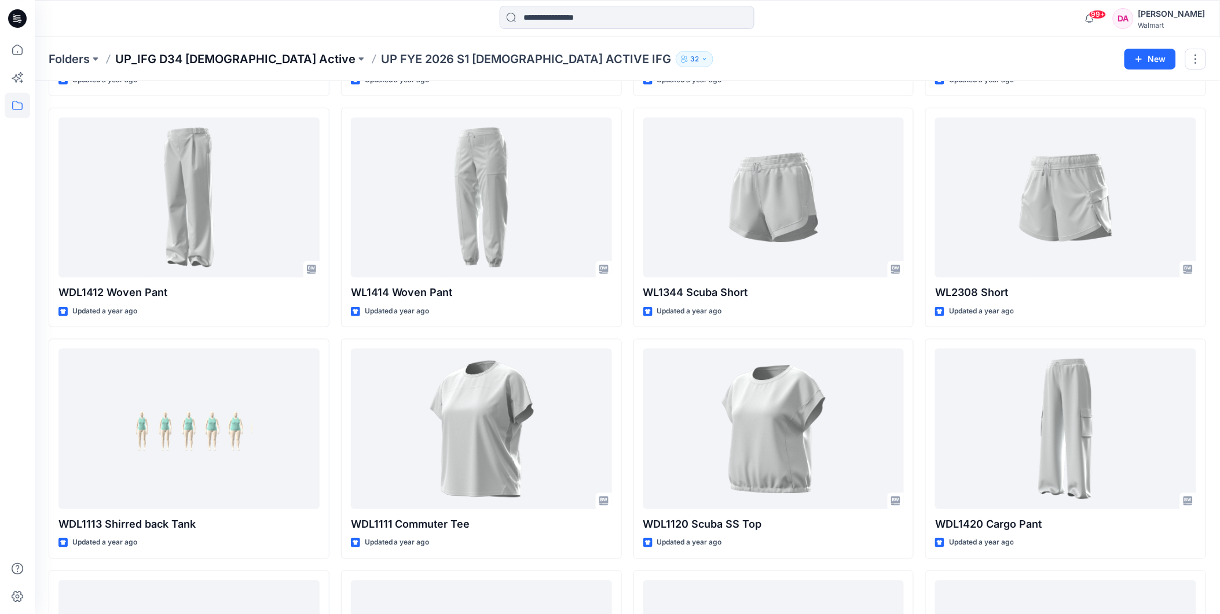
click at [230, 53] on p "UP_IFG D34 [DEMOGRAPHIC_DATA] Active" at bounding box center [235, 59] width 240 height 16
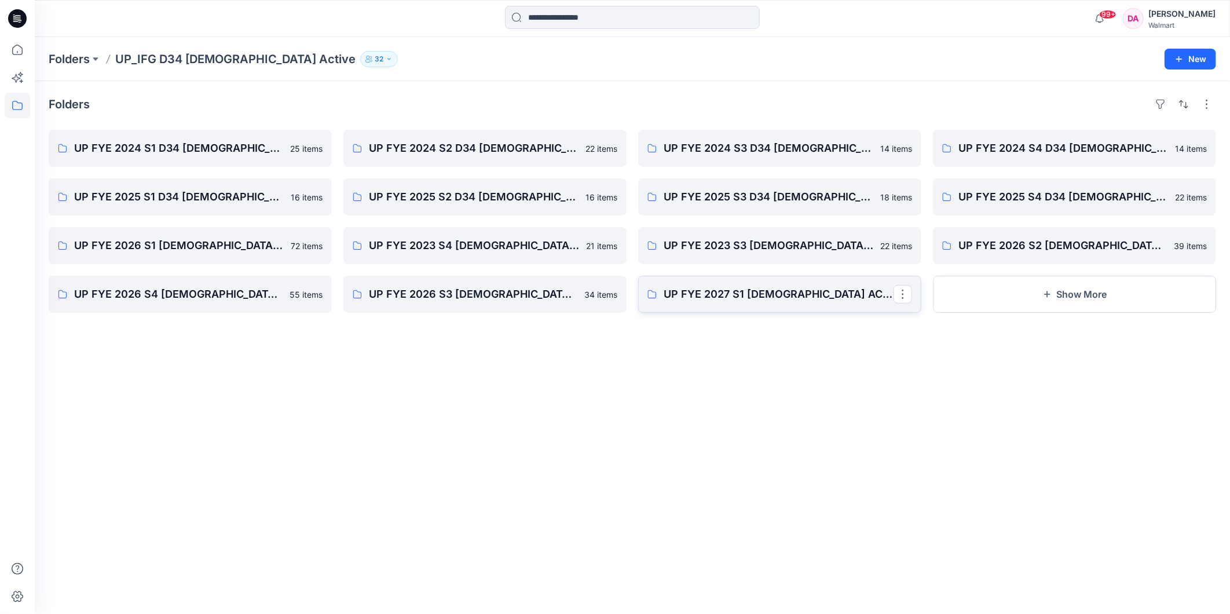
click at [812, 291] on p "UP FYE 2027 S1 [DEMOGRAPHIC_DATA] ACTIVE IFG" at bounding box center [779, 294] width 230 height 16
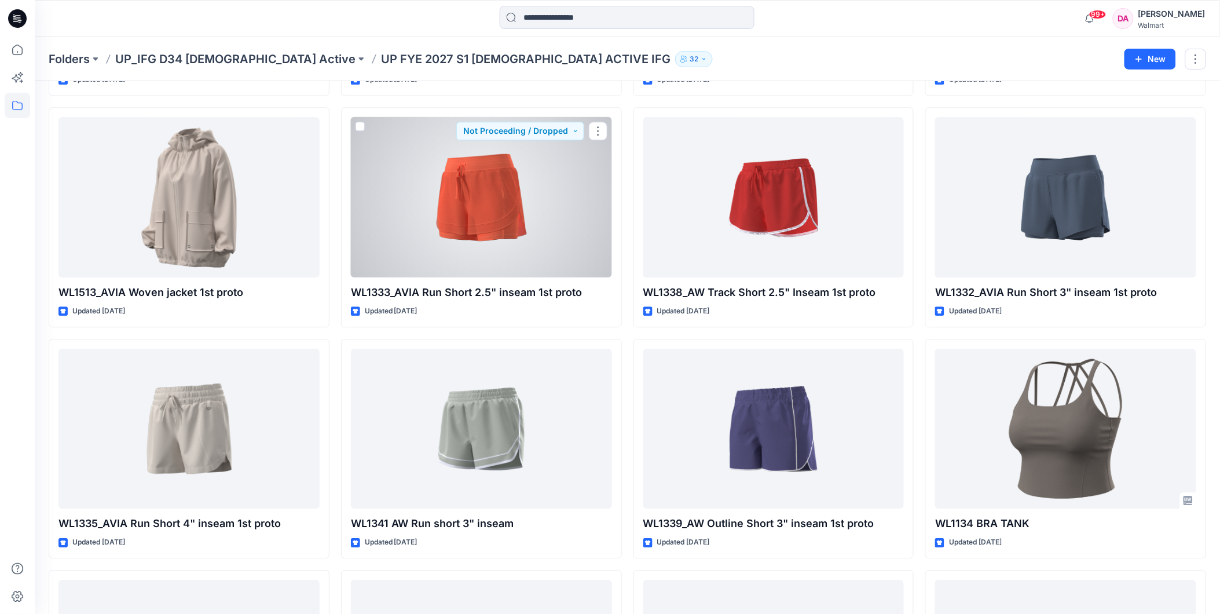
scroll to position [1138, 0]
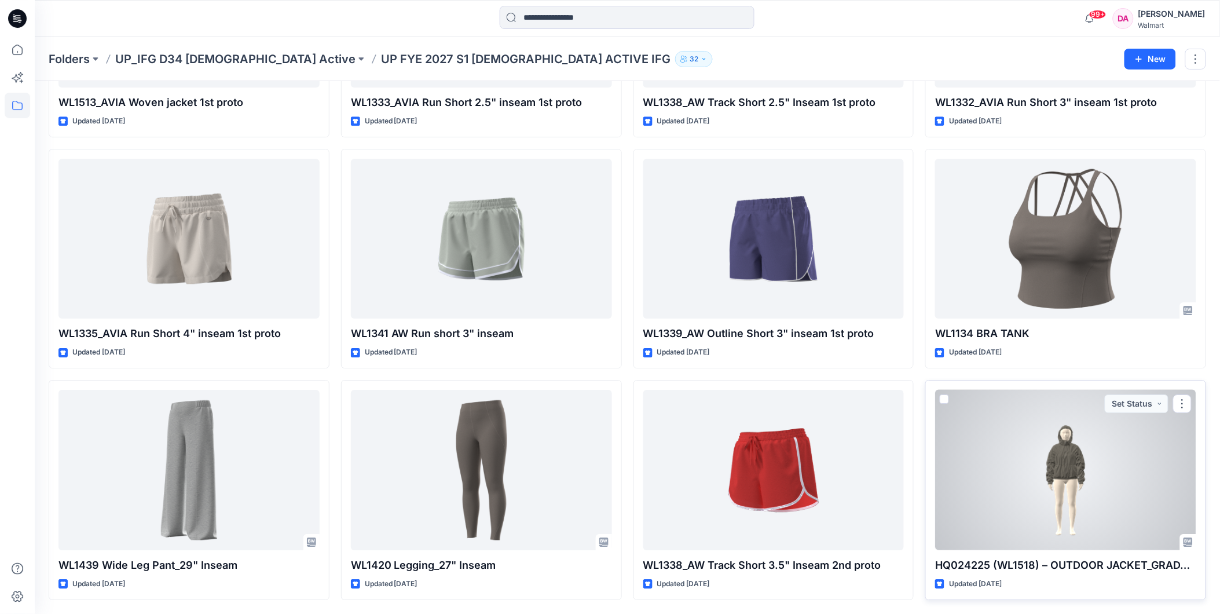
click at [1005, 468] on div at bounding box center [1065, 470] width 261 height 160
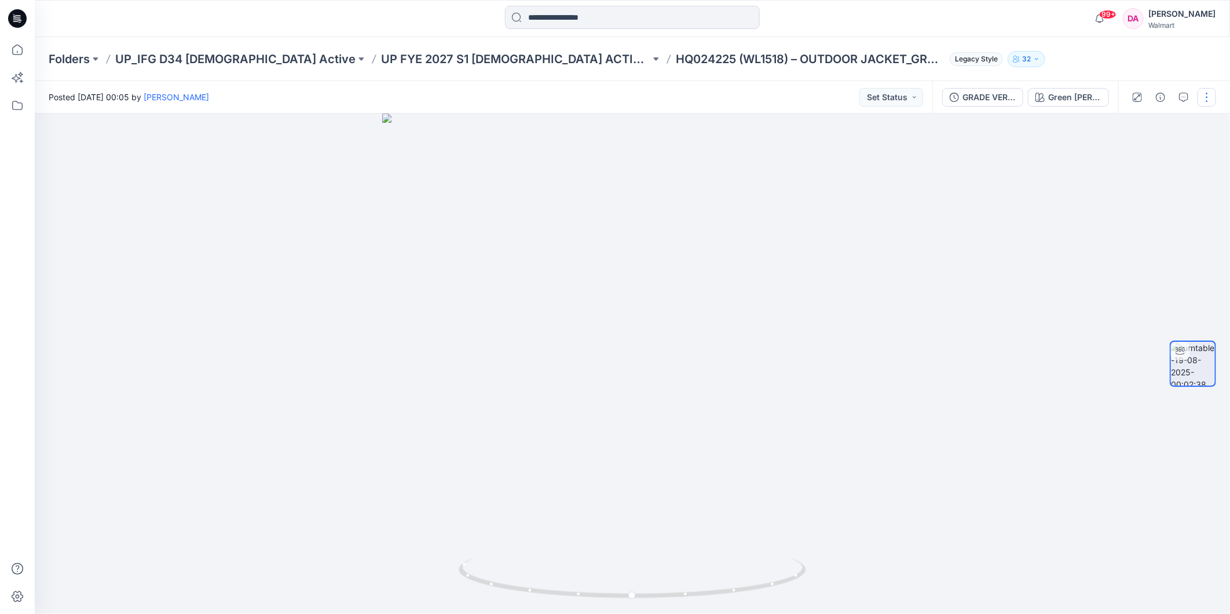
click at [1204, 97] on button "button" at bounding box center [1207, 97] width 19 height 19
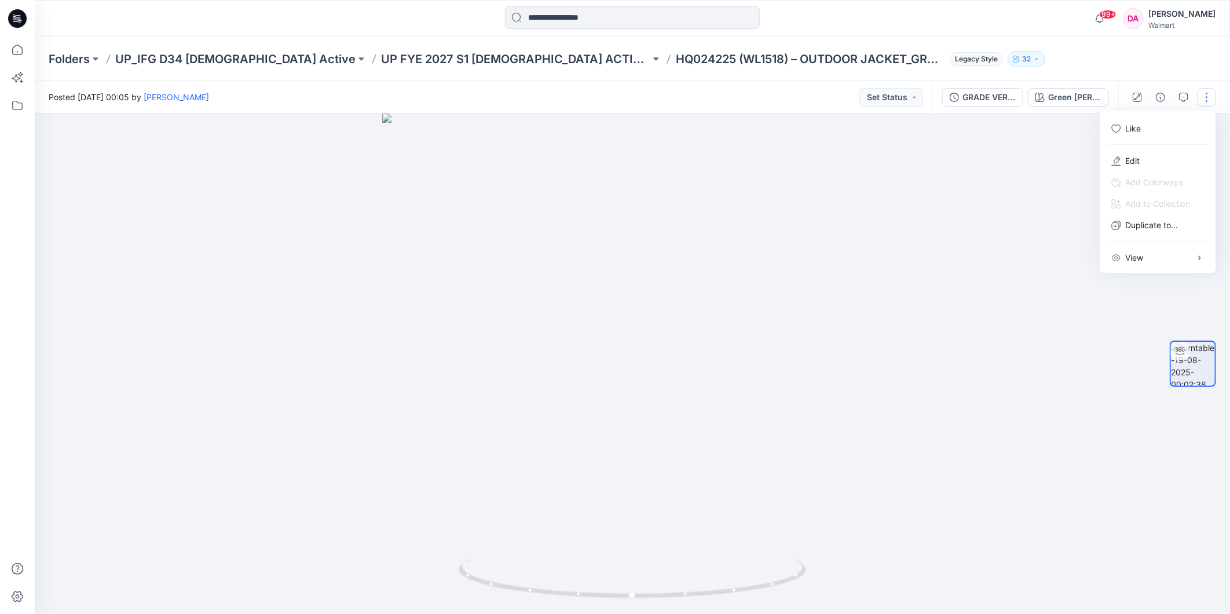
drag, startPoint x: 1119, startPoint y: 57, endPoint x: 1168, endPoint y: 106, distance: 69.2
click at [1119, 57] on div "Folders UP_IFG D34 [DEMOGRAPHIC_DATA] Active UP FYE 2027 S1 [DEMOGRAPHIC_DATA] …" at bounding box center [587, 59] width 1077 height 16
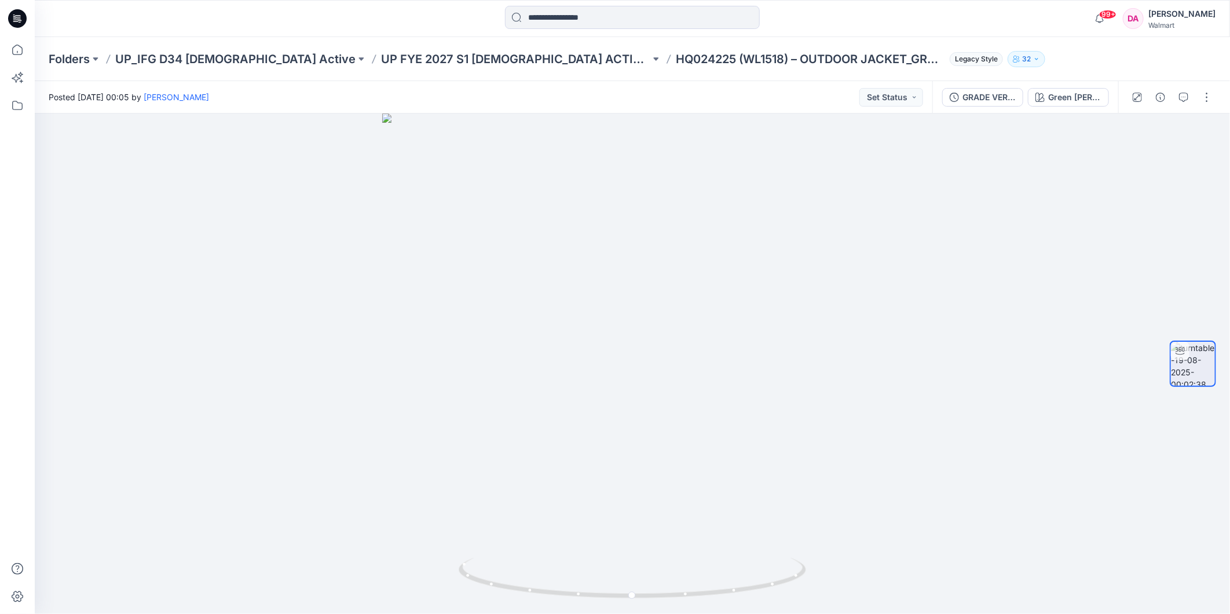
click at [1069, 38] on div "Folders UP_IFG D34 [DEMOGRAPHIC_DATA] Active UP FYE 2027 S1 [DEMOGRAPHIC_DATA] …" at bounding box center [632, 59] width 1195 height 44
